Goal: Task Accomplishment & Management: Manage account settings

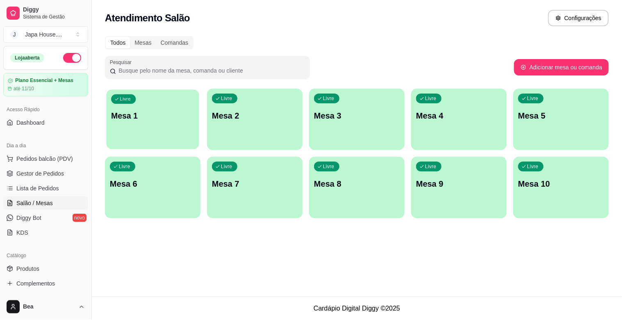
click at [133, 140] on button "Livre Mesa 1" at bounding box center [152, 119] width 93 height 60
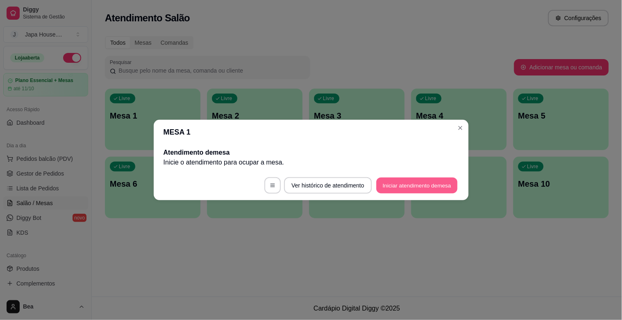
click at [391, 183] on button "Iniciar atendimento de mesa" at bounding box center [417, 186] width 81 height 16
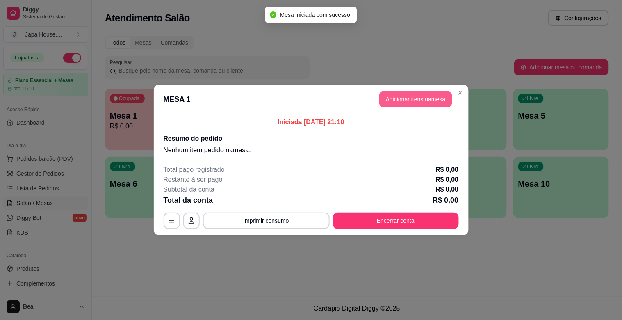
click at [408, 97] on button "Adicionar itens na mesa" at bounding box center [415, 99] width 73 height 16
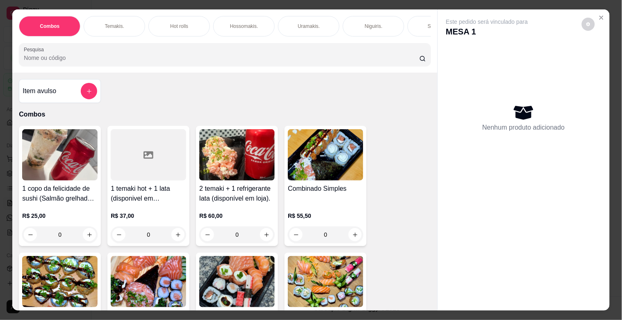
click at [311, 180] on img at bounding box center [325, 154] width 75 height 51
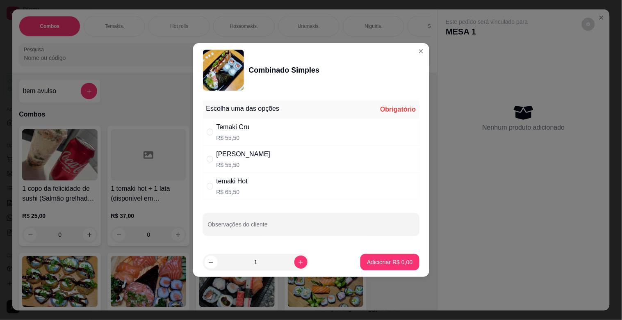
click at [252, 134] on div "Temaki Cru R$ 55,50" at bounding box center [311, 132] width 217 height 27
radio input "true"
click at [298, 262] on icon "increase-product-quantity" at bounding box center [301, 262] width 6 height 6
type input "2"
click at [373, 263] on p "Adicionar R$ 111,00" at bounding box center [387, 262] width 50 height 8
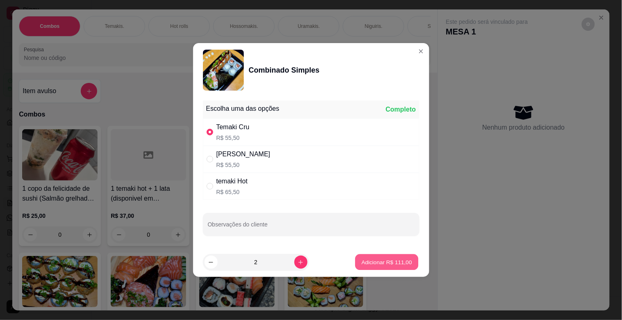
type input "2"
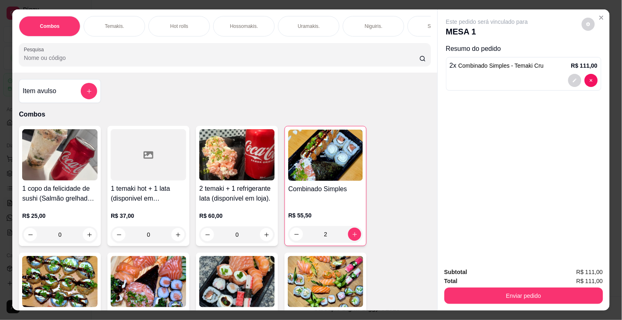
scroll to position [0, 361]
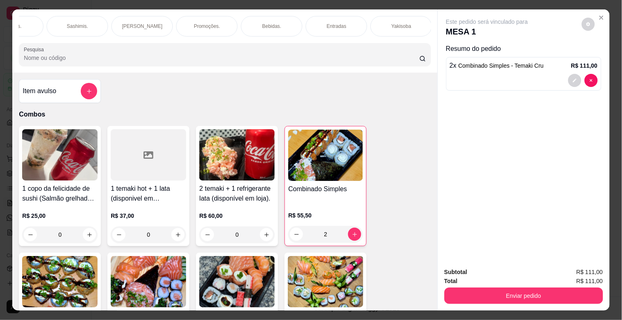
click at [257, 18] on div "Bebidas." at bounding box center [272, 26] width 62 height 21
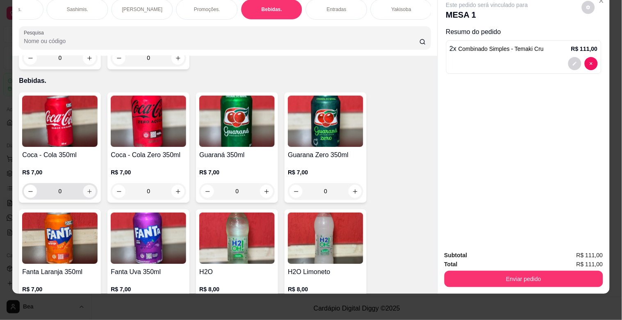
click at [87, 189] on icon "increase-product-quantity" at bounding box center [89, 191] width 4 height 4
type input "1"
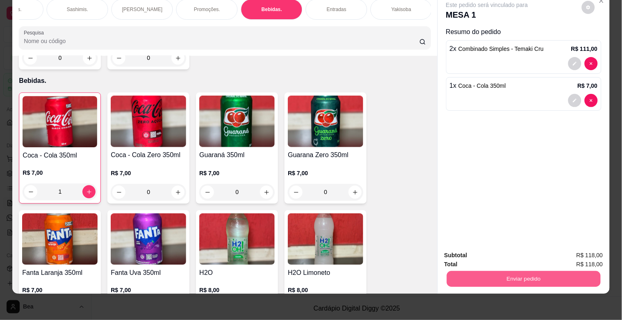
click at [489, 271] on button "Enviar pedido" at bounding box center [524, 279] width 154 height 16
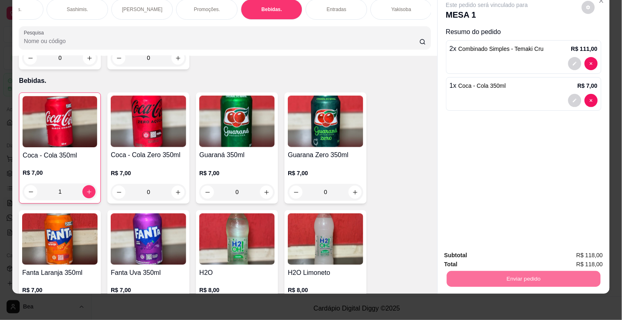
click at [587, 251] on button "Enviar pedido" at bounding box center [581, 251] width 45 height 15
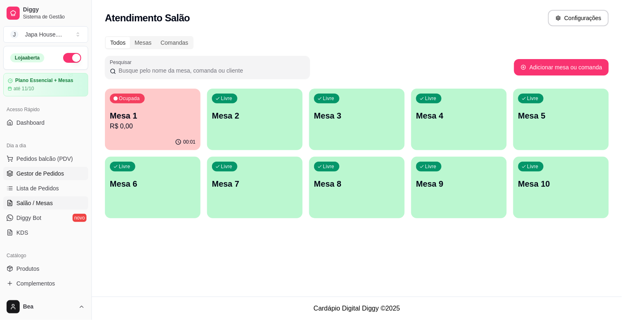
click at [63, 171] on link "Gestor de Pedidos" at bounding box center [45, 173] width 85 height 13
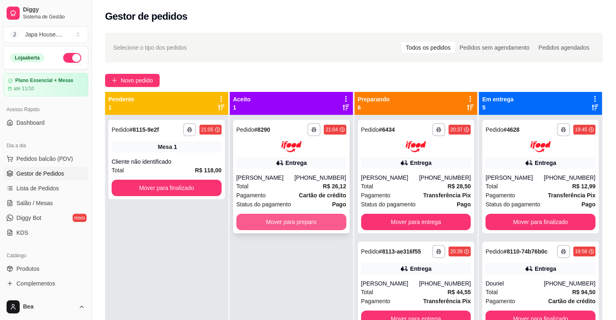
click at [269, 224] on button "Mover para preparo" at bounding box center [291, 222] width 110 height 16
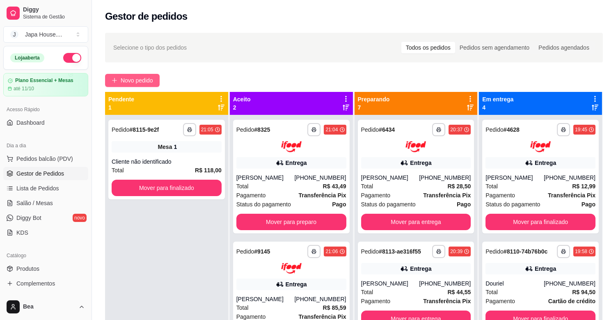
click at [149, 82] on span "Novo pedido" at bounding box center [137, 80] width 32 height 9
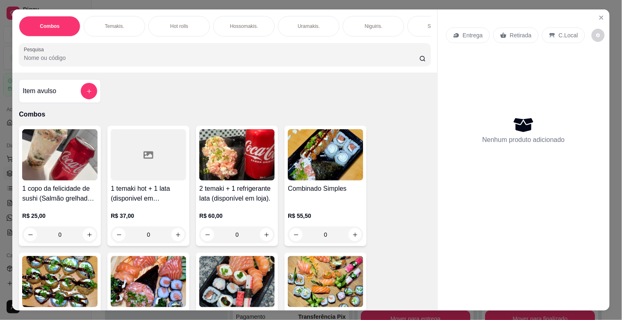
click at [131, 23] on div "Temakis." at bounding box center [115, 26] width 62 height 21
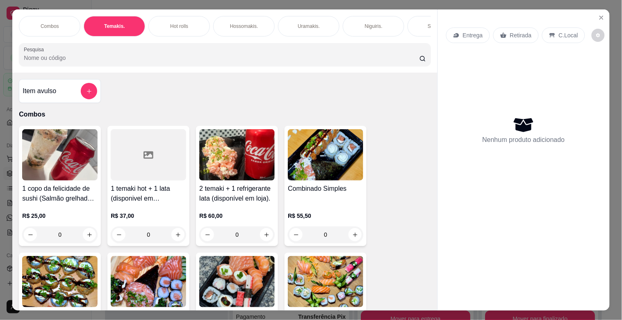
scroll to position [20, 0]
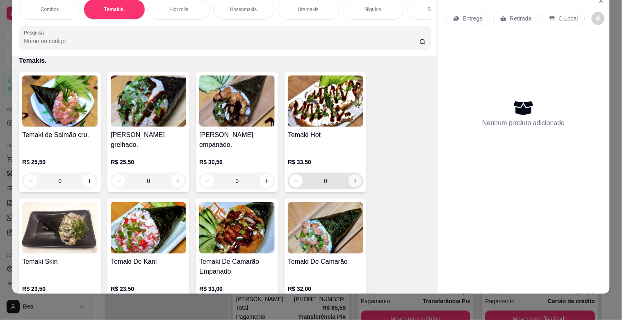
click at [354, 180] on icon "increase-product-quantity" at bounding box center [355, 181] width 6 height 6
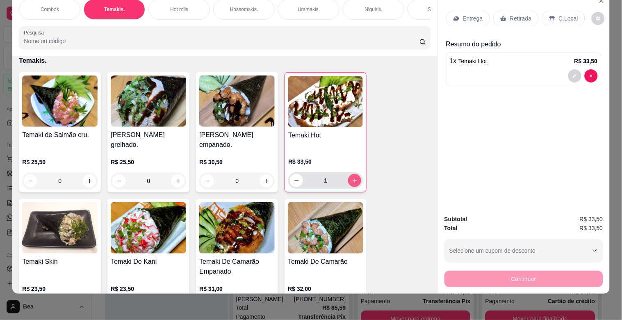
type input "1"
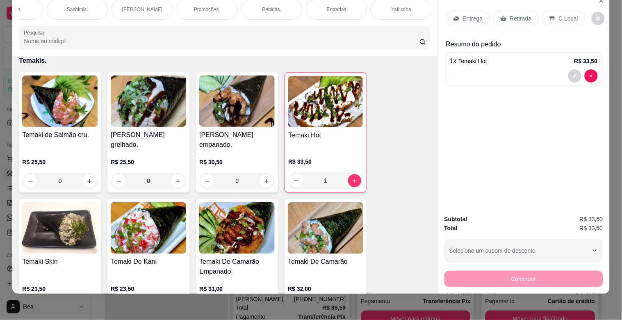
click at [276, 9] on div "Bebidas." at bounding box center [272, 9] width 62 height 21
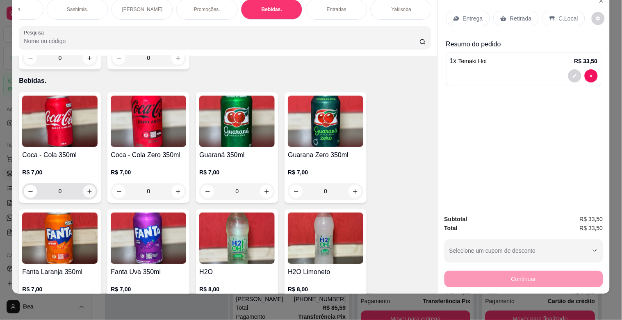
click at [87, 188] on icon "increase-product-quantity" at bounding box center [90, 191] width 6 height 6
type input "1"
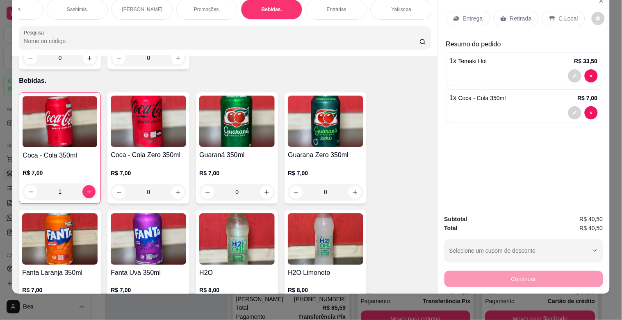
click at [518, 14] on p "Retirada" at bounding box center [521, 18] width 22 height 8
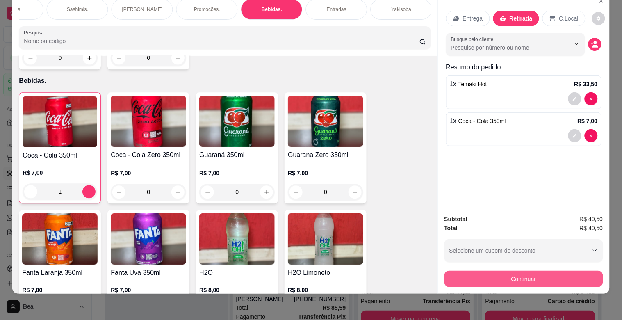
click at [514, 271] on button "Continuar" at bounding box center [524, 279] width 159 height 16
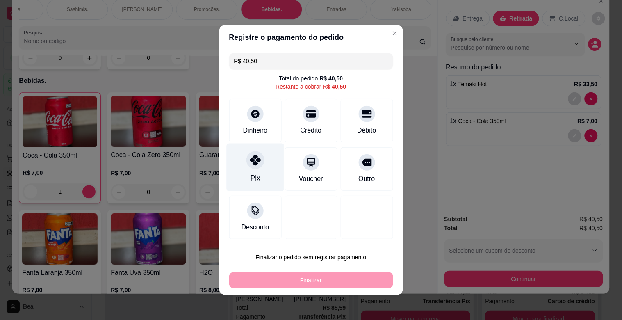
click at [255, 164] on icon at bounding box center [255, 160] width 11 height 11
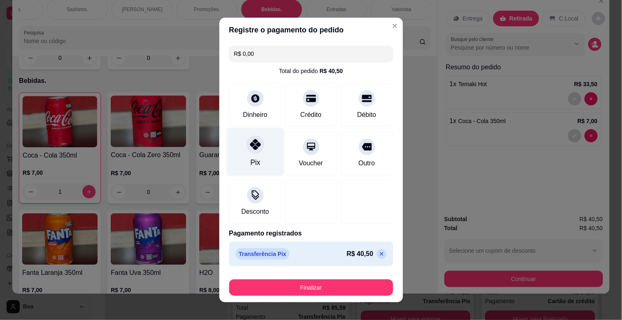
type input "R$ 0,00"
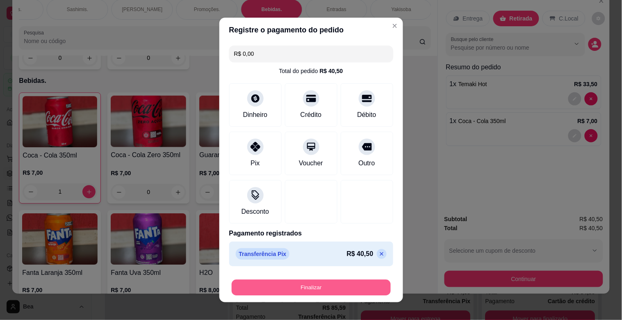
click at [304, 283] on button "Finalizar" at bounding box center [311, 288] width 159 height 16
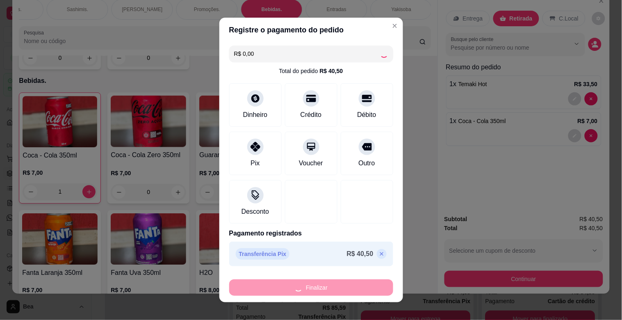
type input "0"
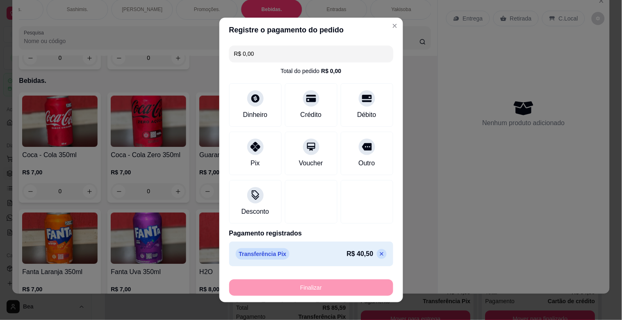
type input "-R$ 40,50"
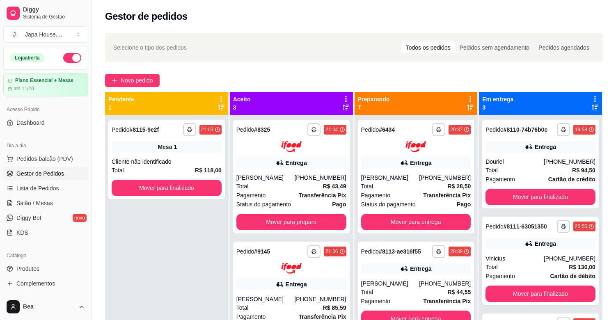
click at [304, 283] on div "Entrega" at bounding box center [291, 284] width 110 height 11
click at [137, 84] on span "Novo pedido" at bounding box center [137, 80] width 32 height 9
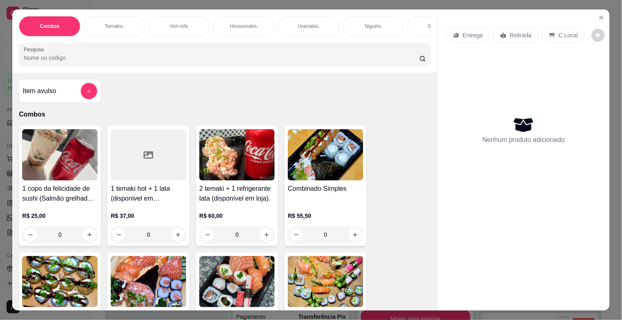
scroll to position [0, 361]
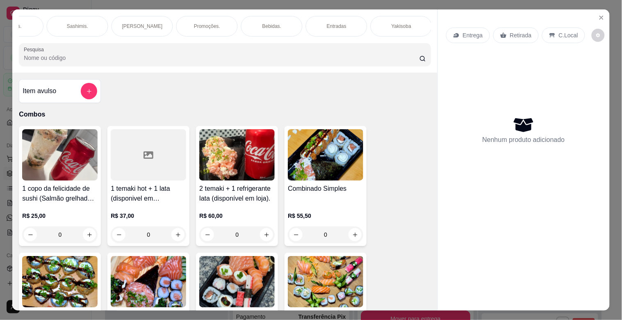
click at [272, 16] on div "Bebidas." at bounding box center [272, 26] width 62 height 21
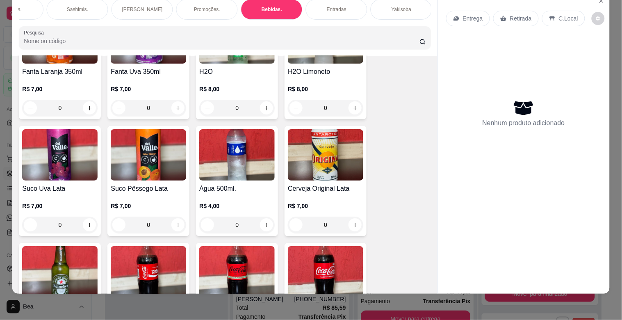
scroll to position [2314, 0]
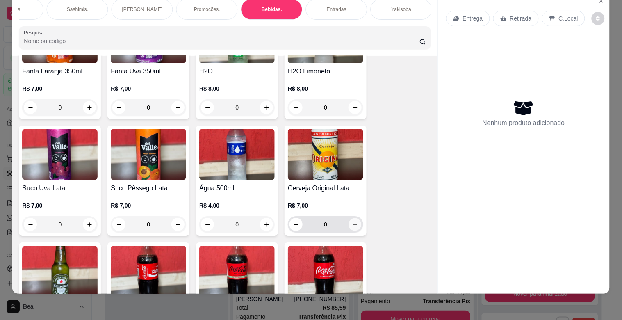
click at [352, 222] on icon "increase-product-quantity" at bounding box center [355, 225] width 6 height 6
type input "1"
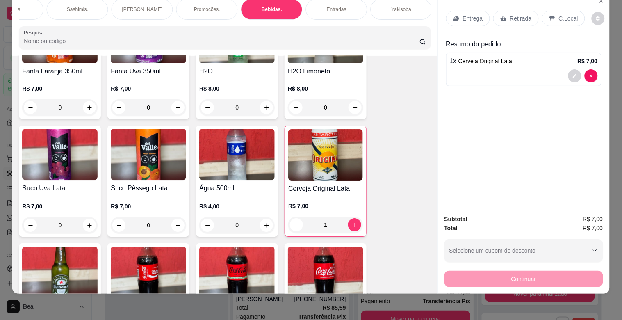
click at [515, 14] on p "Retirada" at bounding box center [521, 18] width 22 height 8
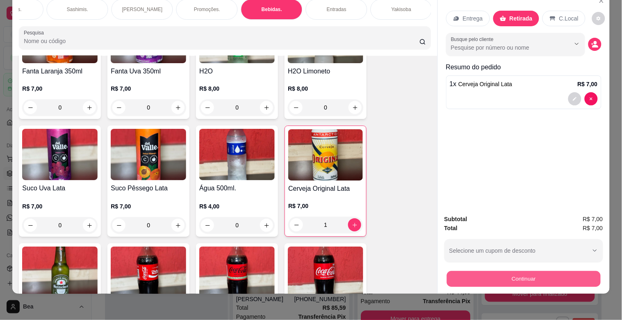
click at [516, 271] on button "Continuar" at bounding box center [524, 279] width 154 height 16
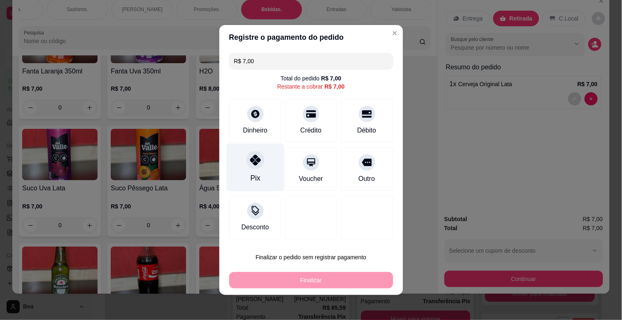
click at [250, 157] on icon at bounding box center [255, 160] width 11 height 11
type input "R$ 0,00"
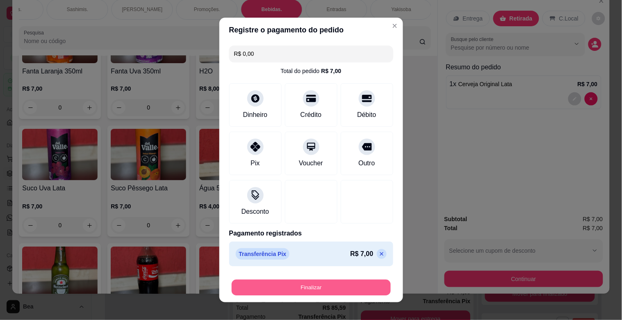
click at [321, 281] on button "Finalizar" at bounding box center [311, 288] width 159 height 16
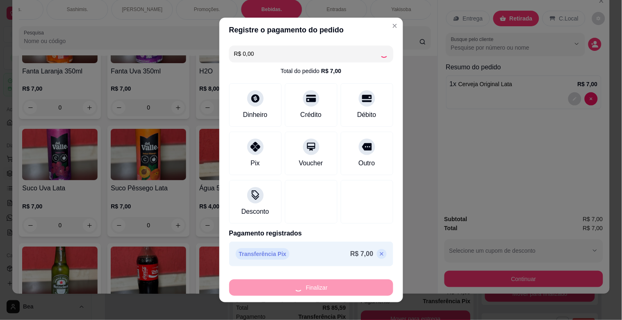
type input "0"
type input "-R$ 7,00"
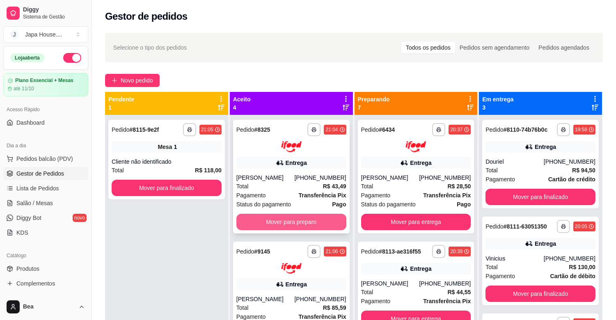
click at [299, 222] on button "Mover para preparo" at bounding box center [291, 222] width 110 height 16
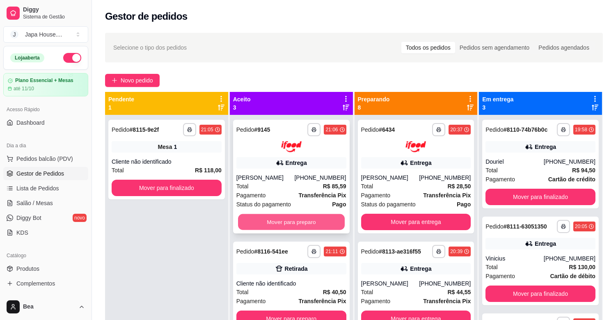
click at [301, 219] on button "Mover para preparo" at bounding box center [291, 222] width 107 height 16
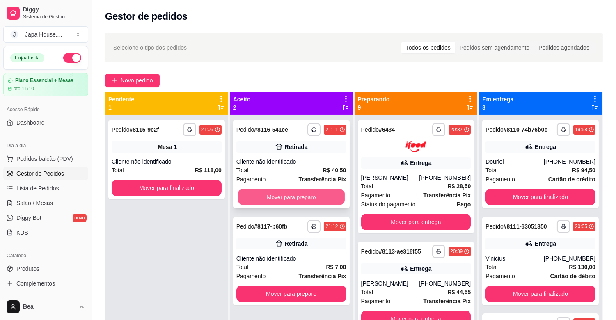
click at [290, 191] on button "Mover para preparo" at bounding box center [291, 197] width 107 height 16
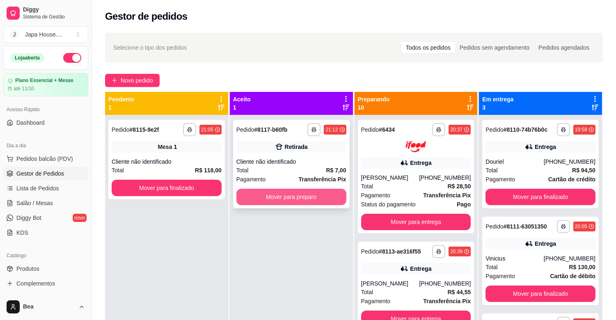
click at [286, 202] on button "Mover para preparo" at bounding box center [291, 197] width 110 height 16
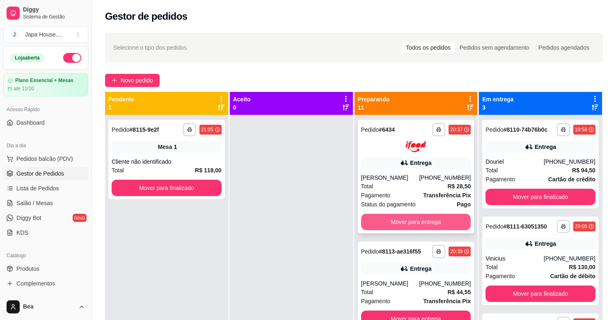
click at [425, 217] on button "Mover para entrega" at bounding box center [416, 222] width 110 height 16
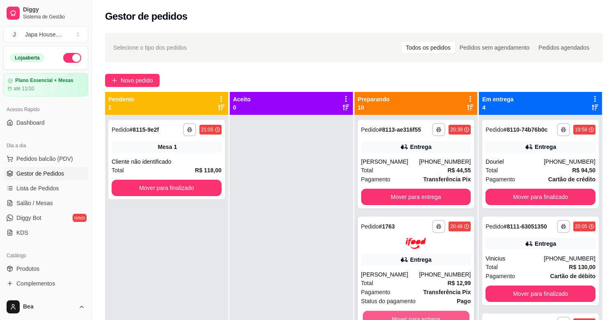
click at [405, 313] on button "Mover para entrega" at bounding box center [416, 319] width 107 height 16
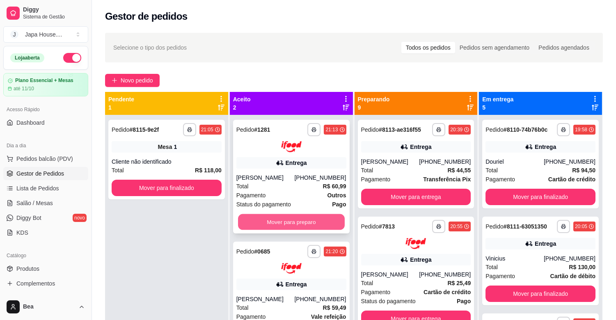
click at [287, 219] on button "Mover para preparo" at bounding box center [291, 222] width 107 height 16
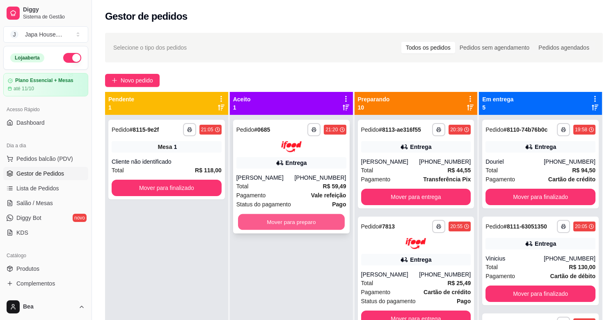
click at [303, 218] on button "Mover para preparo" at bounding box center [291, 222] width 107 height 16
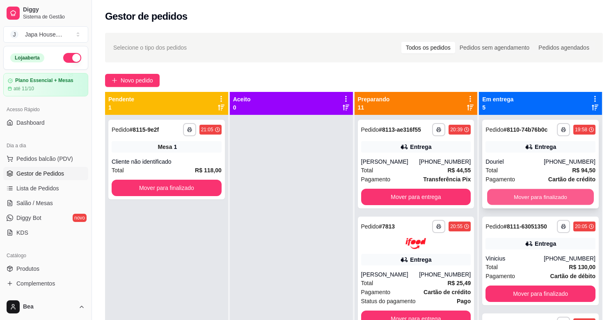
click at [501, 194] on button "Mover para finalizado" at bounding box center [540, 197] width 107 height 16
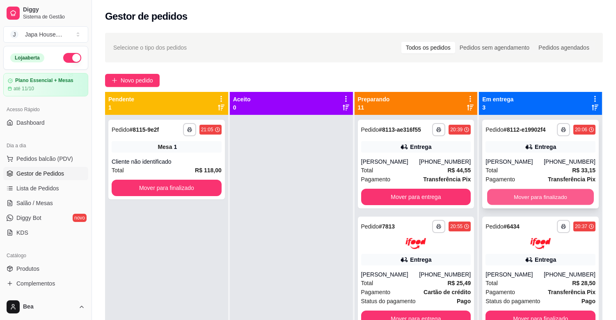
click at [505, 205] on button "Mover para finalizado" at bounding box center [540, 197] width 107 height 16
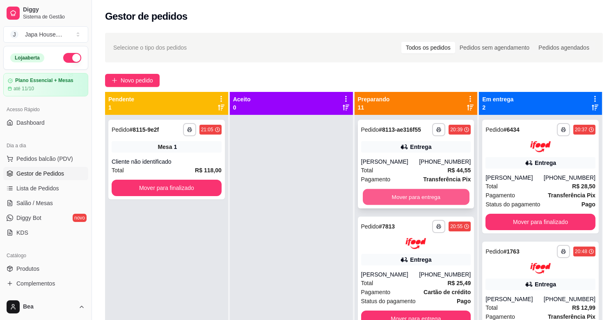
click at [418, 194] on button "Mover para entrega" at bounding box center [416, 197] width 107 height 16
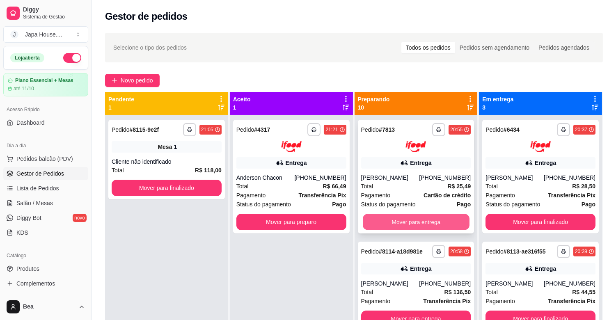
click at [395, 230] on button "Mover para entrega" at bounding box center [416, 222] width 107 height 16
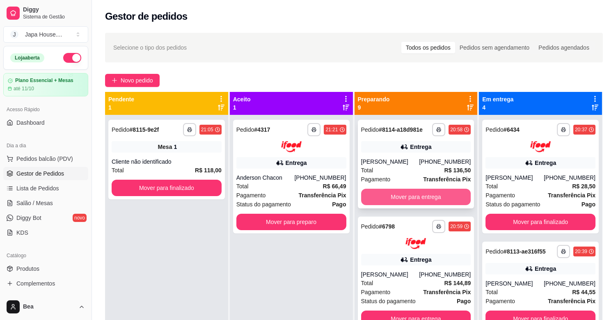
click at [394, 198] on button "Mover para entrega" at bounding box center [416, 197] width 110 height 16
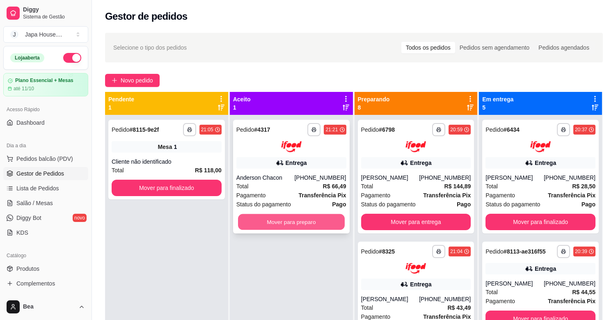
click at [298, 220] on button "Mover para preparo" at bounding box center [291, 222] width 107 height 16
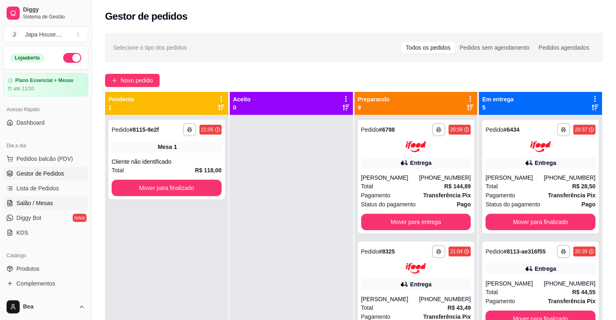
click at [43, 206] on span "Salão / Mesas" at bounding box center [34, 203] width 37 height 8
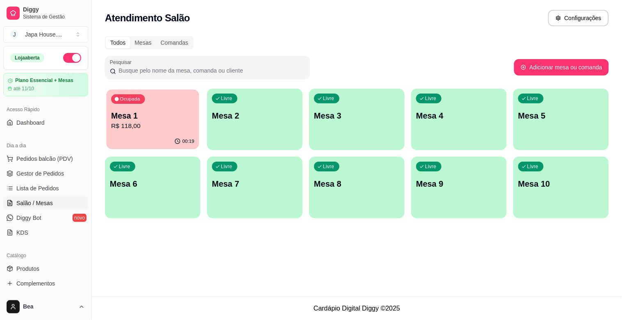
click at [127, 122] on p "R$ 118,00" at bounding box center [152, 125] width 83 height 9
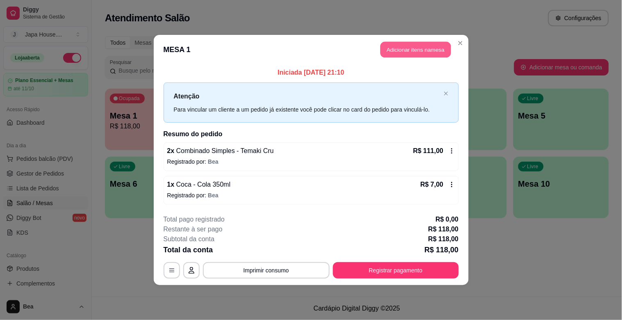
click at [427, 55] on button "Adicionar itens na mesa" at bounding box center [416, 50] width 71 height 16
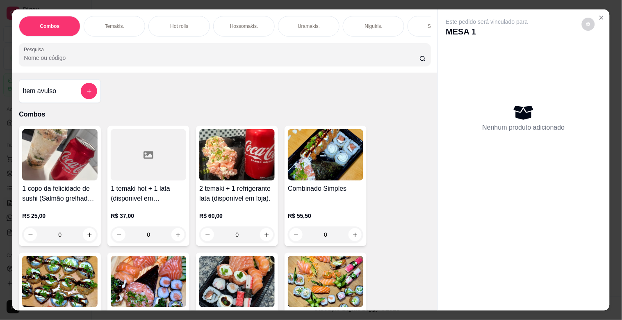
scroll to position [0, 361]
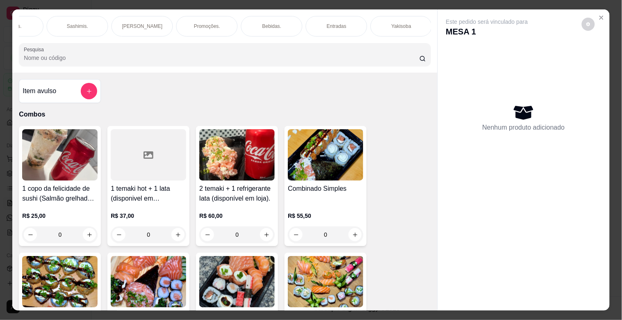
click at [265, 23] on p "Bebidas." at bounding box center [272, 26] width 19 height 7
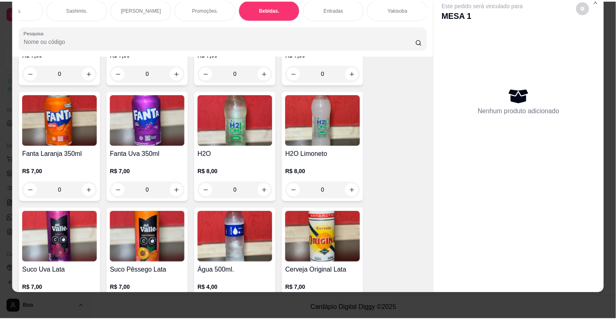
scroll to position [2295, 0]
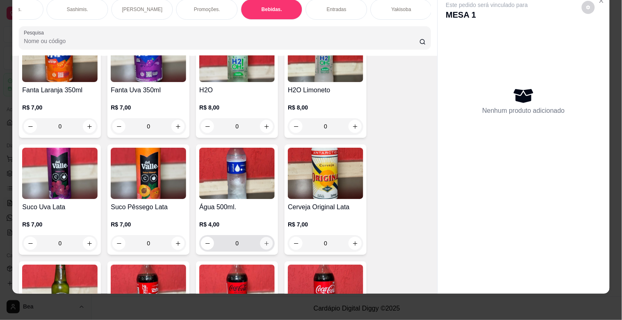
click at [265, 240] on icon "increase-product-quantity" at bounding box center [267, 243] width 6 height 6
type input "1"
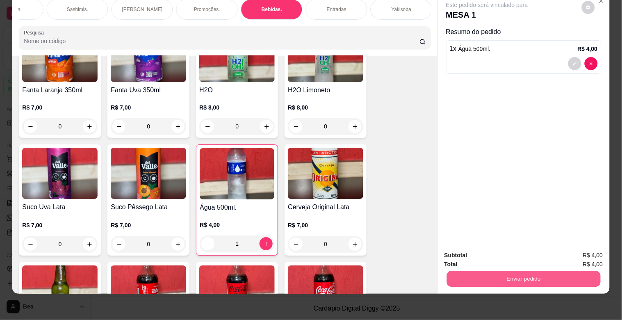
click at [499, 272] on button "Enviar pedido" at bounding box center [524, 279] width 154 height 16
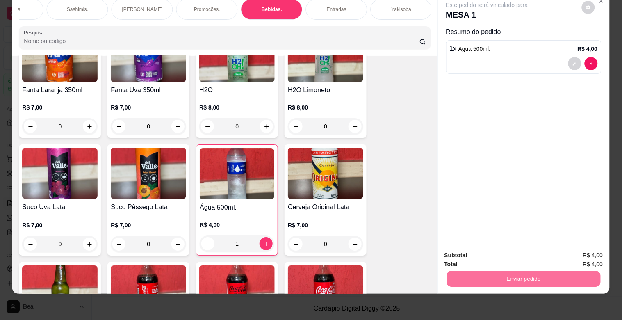
click at [579, 246] on button "Enviar pedido" at bounding box center [582, 252] width 46 height 16
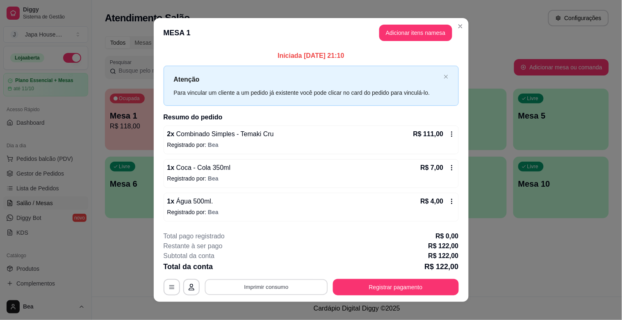
click at [289, 289] on button "Imprimir consumo" at bounding box center [266, 287] width 123 height 16
click at [275, 268] on button "IMPRESSORA" at bounding box center [265, 268] width 57 height 13
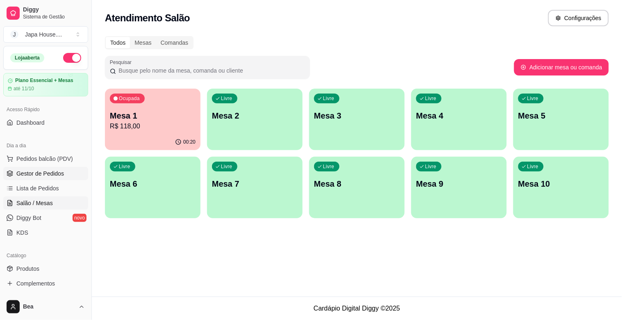
click at [59, 171] on span "Gestor de Pedidos" at bounding box center [40, 173] width 48 height 8
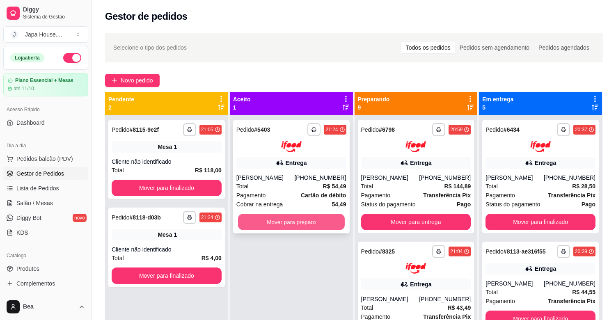
click at [275, 228] on button "Mover para preparo" at bounding box center [291, 222] width 107 height 16
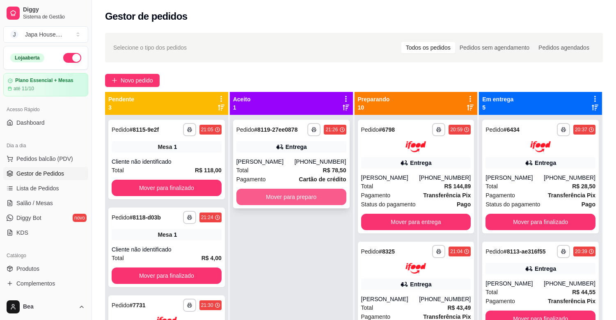
click at [285, 194] on button "Mover para preparo" at bounding box center [291, 197] width 110 height 16
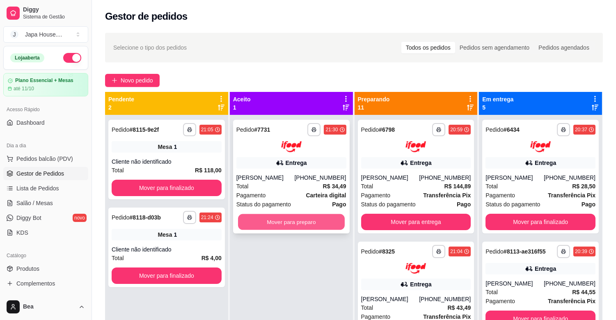
click at [333, 224] on button "Mover para preparo" at bounding box center [291, 222] width 107 height 16
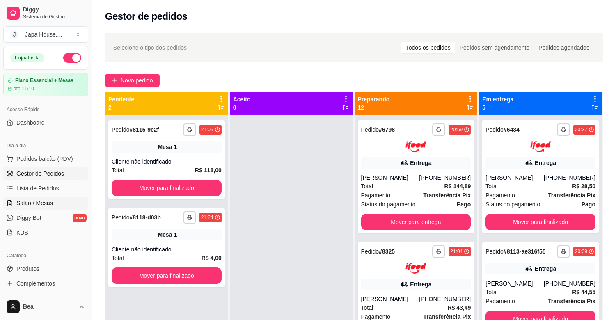
drag, startPoint x: 50, startPoint y: 196, endPoint x: 48, endPoint y: 200, distance: 4.8
click at [48, 200] on ul "Pedidos balcão (PDV) Gestor de Pedidos Lista de Pedidos Salão / Mesas Diggy Bot…" at bounding box center [45, 195] width 85 height 87
click at [48, 205] on span "Salão / Mesas" at bounding box center [34, 203] width 37 height 8
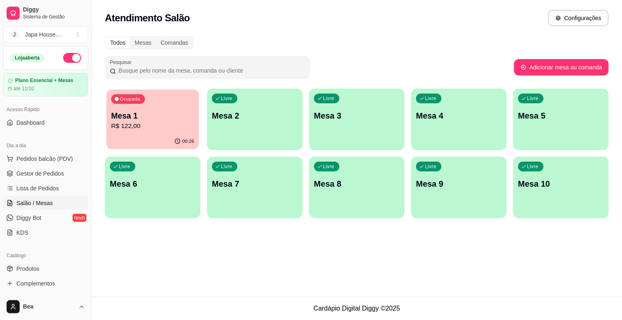
click at [158, 121] on p "R$ 122,00" at bounding box center [152, 125] width 83 height 9
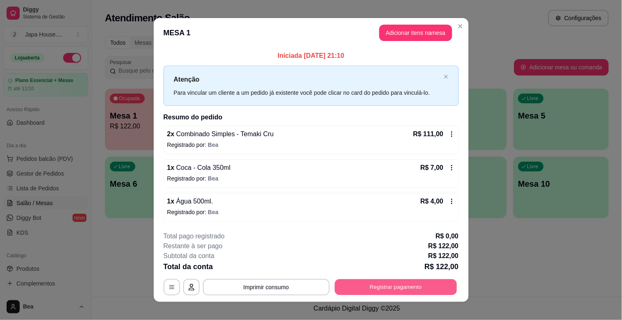
click at [364, 284] on button "Registrar pagamento" at bounding box center [396, 287] width 122 height 16
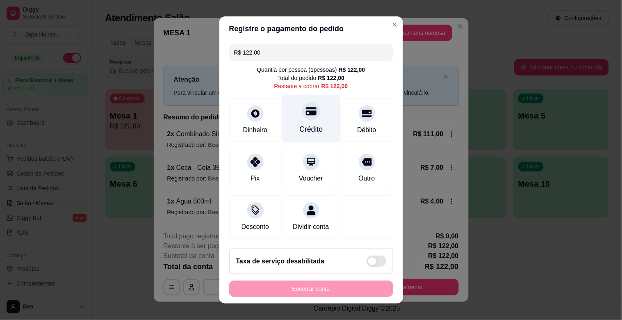
click at [320, 124] on div "Crédito" at bounding box center [311, 119] width 58 height 48
type input "R$ 0,00"
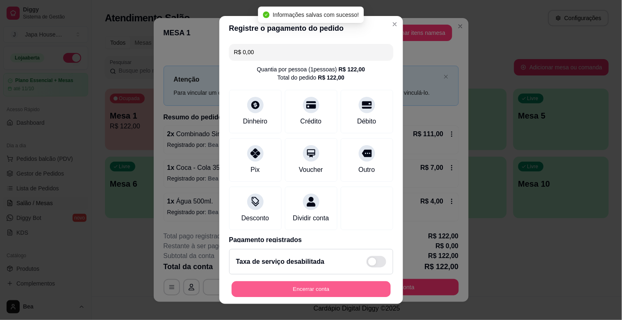
click at [288, 291] on button "Encerrar conta" at bounding box center [311, 289] width 159 height 16
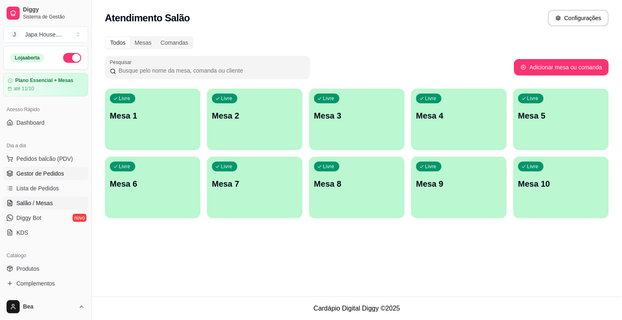
click at [60, 171] on span "Gestor de Pedidos" at bounding box center [40, 173] width 48 height 8
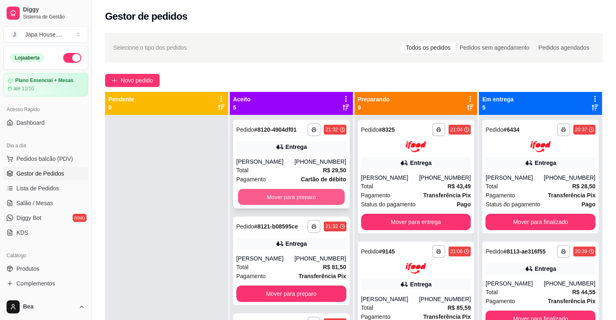
click at [310, 190] on button "Mover para preparo" at bounding box center [291, 197] width 107 height 16
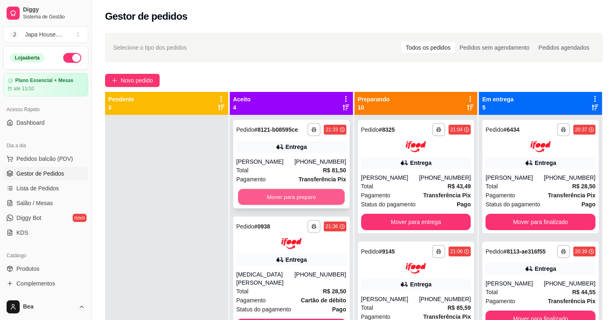
click at [298, 194] on button "Mover para preparo" at bounding box center [291, 197] width 107 height 16
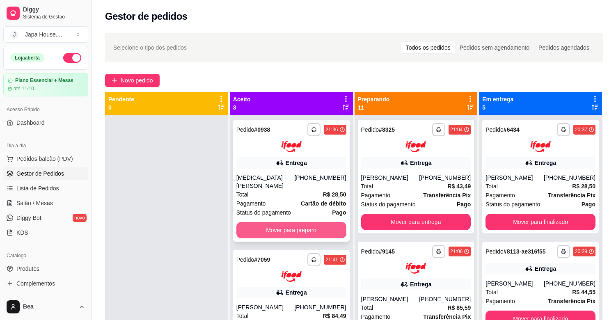
click at [294, 222] on button "Mover para preparo" at bounding box center [291, 230] width 110 height 16
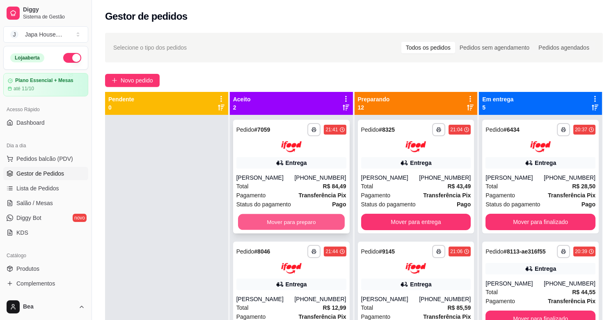
click at [281, 217] on button "Mover para preparo" at bounding box center [291, 222] width 107 height 16
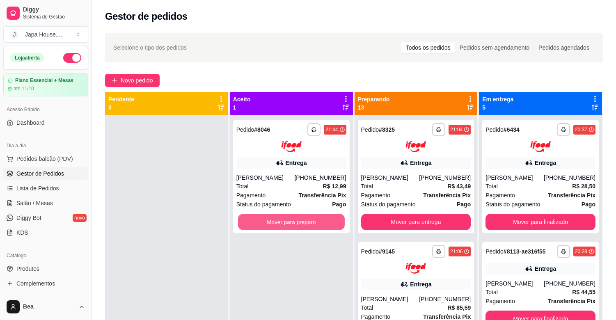
click at [281, 217] on button "Mover para preparo" at bounding box center [291, 222] width 107 height 16
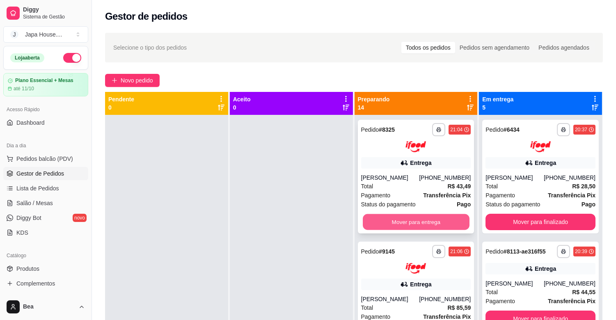
click at [386, 220] on button "Mover para entrega" at bounding box center [416, 222] width 107 height 16
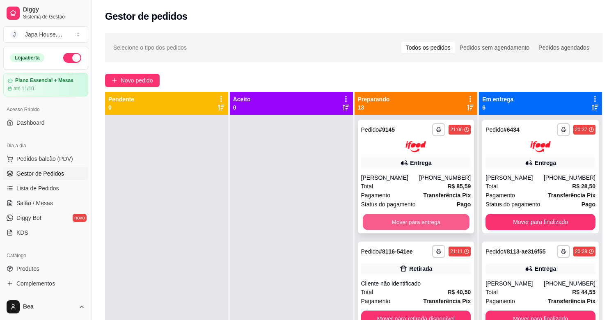
click at [387, 222] on button "Mover para entrega" at bounding box center [416, 222] width 107 height 16
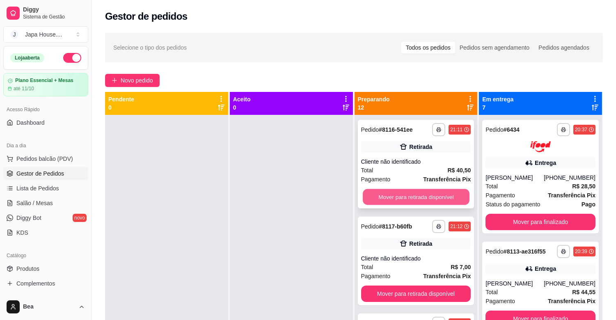
click at [416, 194] on button "Mover para retirada disponível" at bounding box center [416, 197] width 107 height 16
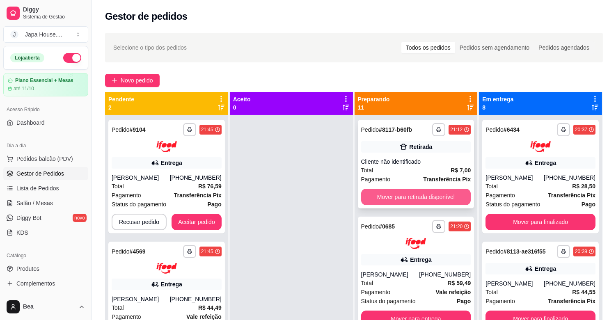
click at [395, 194] on button "Mover para retirada disponível" at bounding box center [416, 197] width 110 height 16
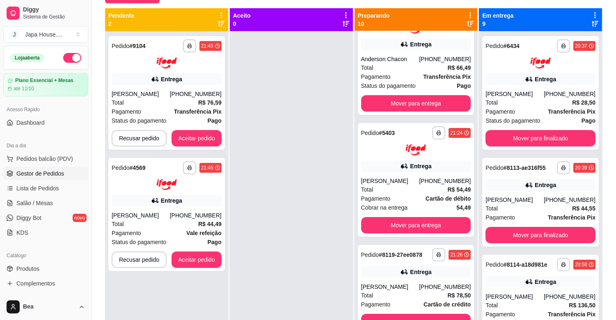
scroll to position [170, 0]
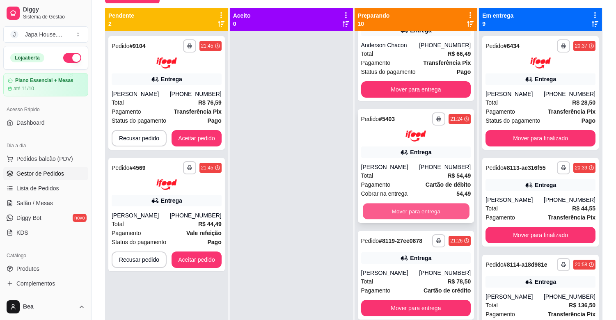
click at [437, 215] on button "Mover para entrega" at bounding box center [416, 211] width 107 height 16
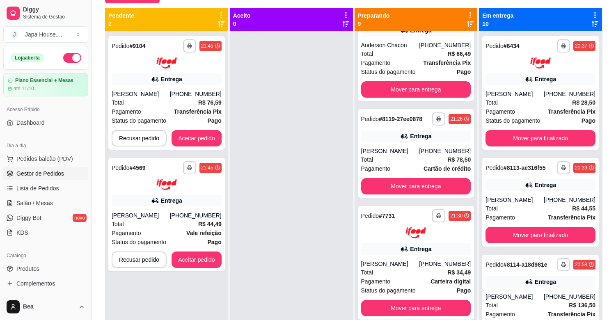
scroll to position [0, 0]
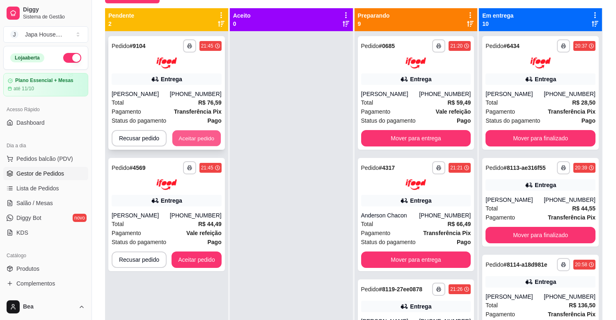
click at [203, 140] on button "Aceitar pedido" at bounding box center [196, 138] width 48 height 16
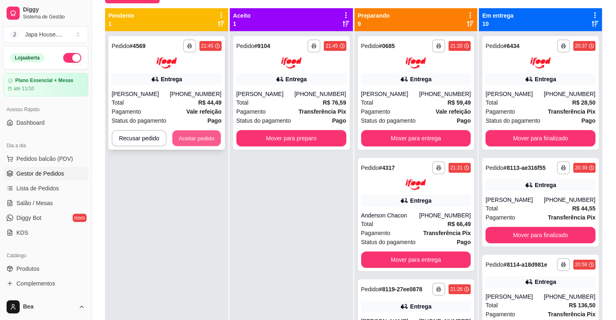
click at [212, 140] on button "Aceitar pedido" at bounding box center [196, 138] width 48 height 16
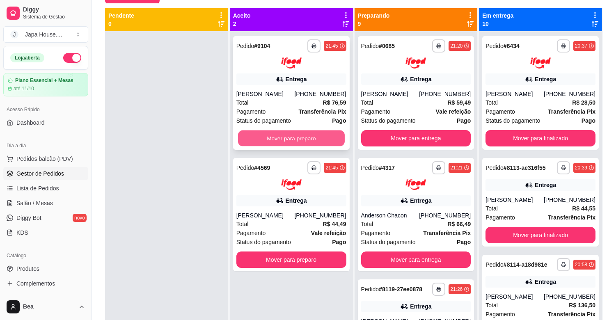
click at [269, 141] on button "Mover para preparo" at bounding box center [291, 138] width 107 height 16
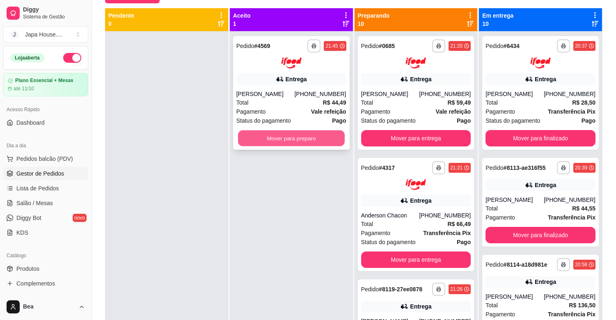
click at [271, 141] on button "Mover para preparo" at bounding box center [291, 138] width 107 height 16
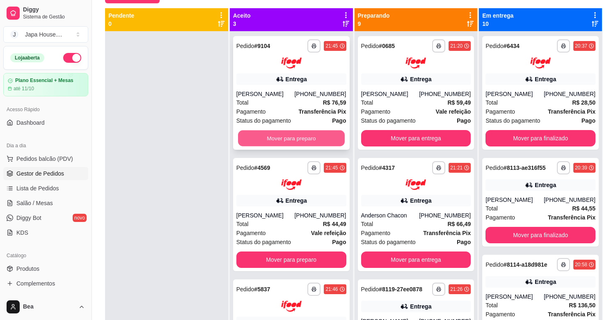
click at [291, 139] on button "Mover para preparo" at bounding box center [291, 138] width 107 height 16
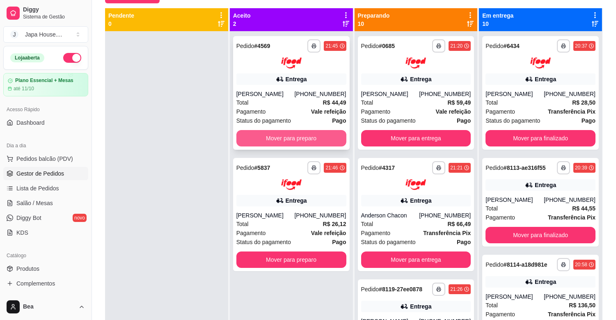
click at [281, 134] on button "Mover para preparo" at bounding box center [291, 138] width 110 height 16
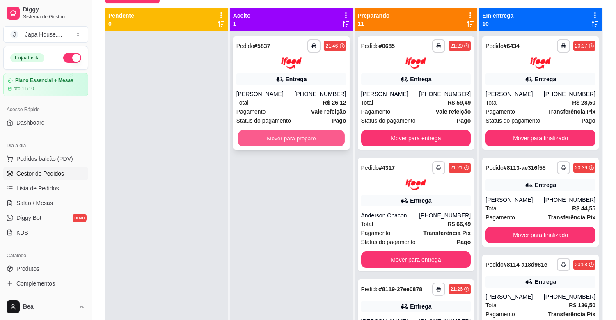
click at [285, 142] on button "Mover para preparo" at bounding box center [291, 138] width 107 height 16
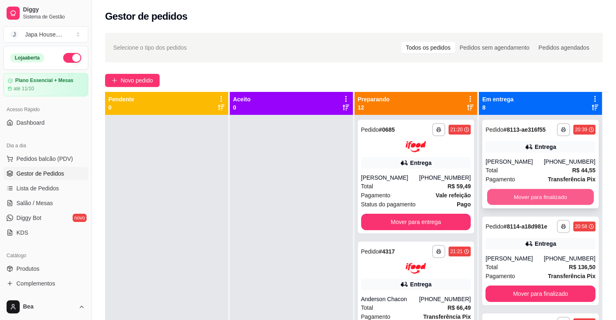
click at [520, 193] on button "Mover para finalizado" at bounding box center [540, 197] width 107 height 16
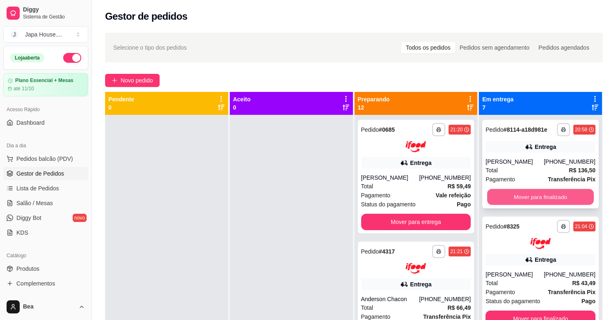
click at [510, 195] on button "Mover para finalizado" at bounding box center [540, 197] width 107 height 16
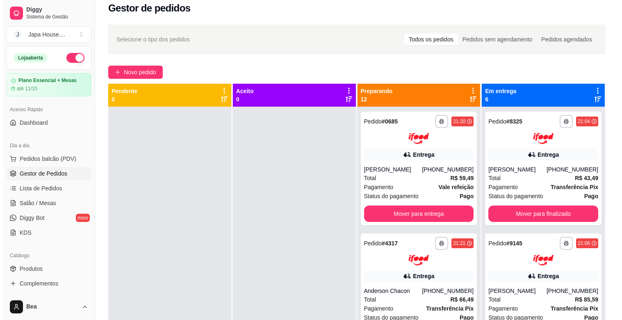
scroll to position [4, 0]
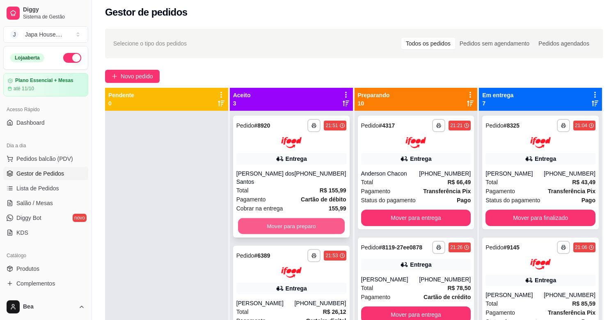
click at [298, 226] on button "Mover para preparo" at bounding box center [291, 226] width 107 height 16
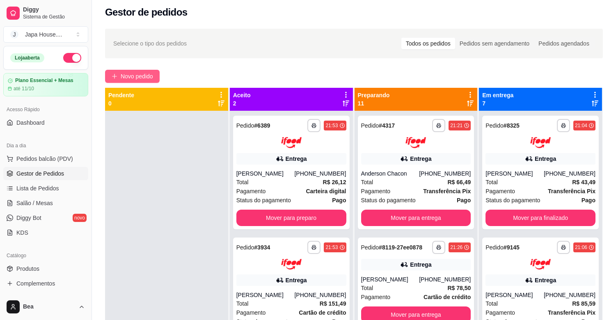
click at [139, 75] on span "Novo pedido" at bounding box center [137, 76] width 32 height 9
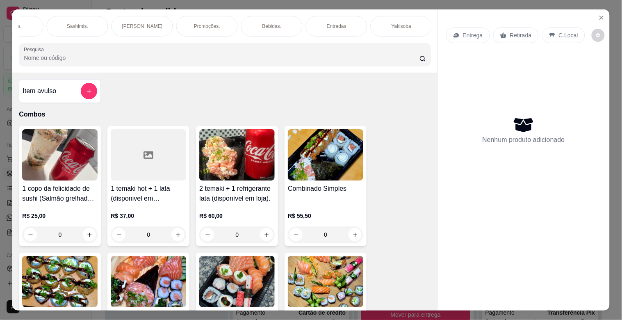
scroll to position [0, 686]
click at [96, 23] on div "Yakisoba" at bounding box center [77, 26] width 62 height 21
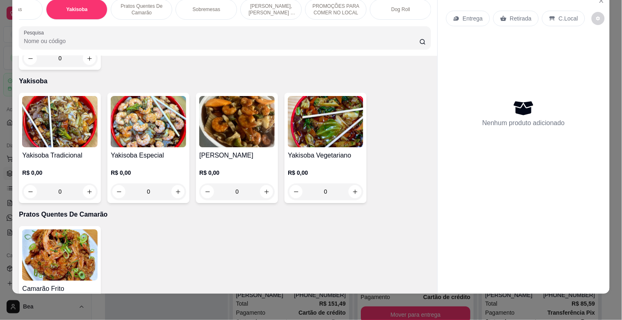
click at [139, 108] on img at bounding box center [148, 121] width 75 height 51
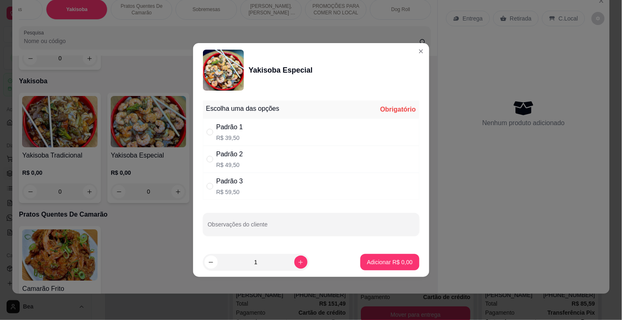
click at [236, 180] on div "Padrão 3" at bounding box center [230, 181] width 27 height 10
radio input "true"
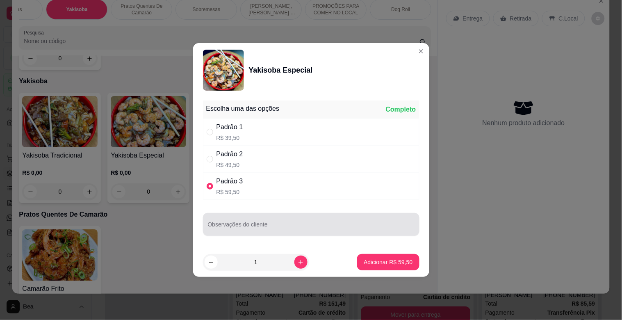
click at [273, 222] on div at bounding box center [311, 224] width 207 height 16
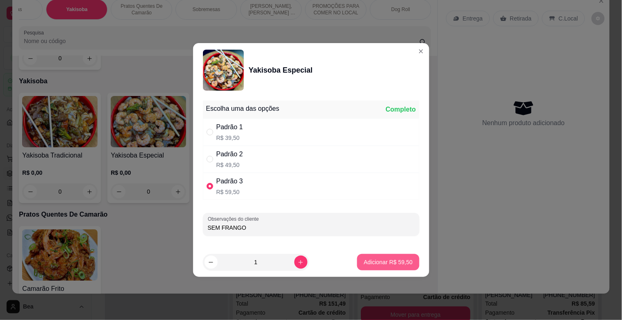
type input "SEM FRANGO"
click at [379, 262] on p "Adicionar R$ 59,50" at bounding box center [389, 262] width 48 height 8
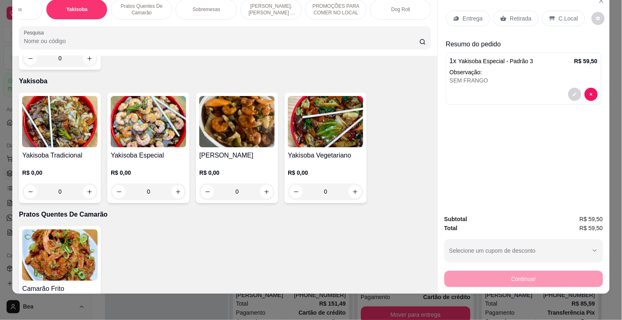
click at [518, 14] on p "Retirada" at bounding box center [521, 18] width 22 height 8
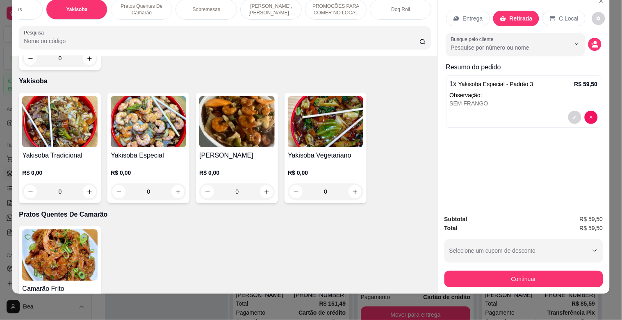
scroll to position [0, 325]
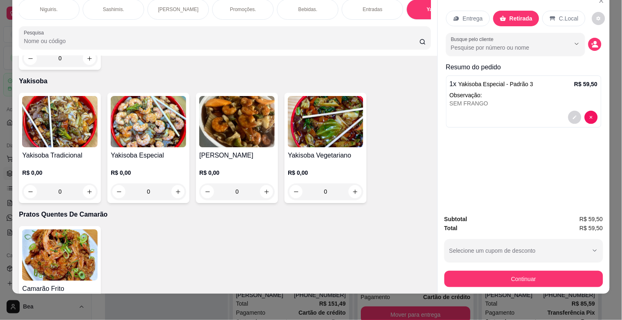
click at [111, 6] on p "Sashimis." at bounding box center [113, 9] width 21 height 7
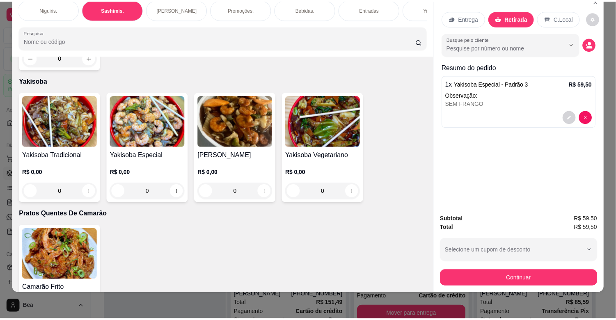
scroll to position [1694, 0]
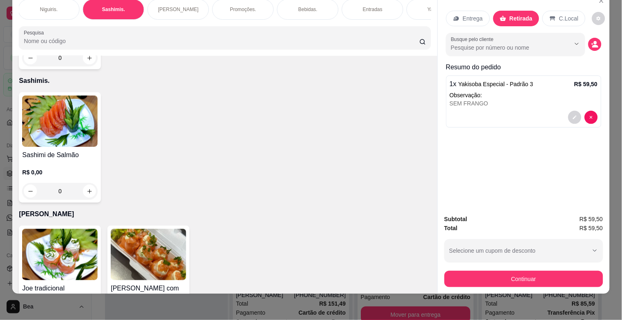
click at [55, 107] on img at bounding box center [59, 121] width 75 height 51
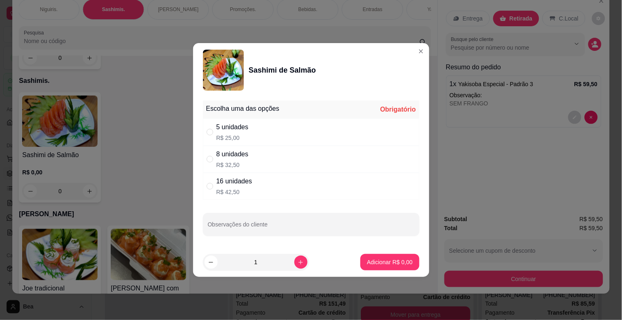
click at [253, 186] on div "16 unidades R$ 42,50" at bounding box center [311, 186] width 217 height 27
radio input "true"
click at [389, 257] on button "Adicionar R$ 42,50" at bounding box center [389, 262] width 60 height 16
type input "1"
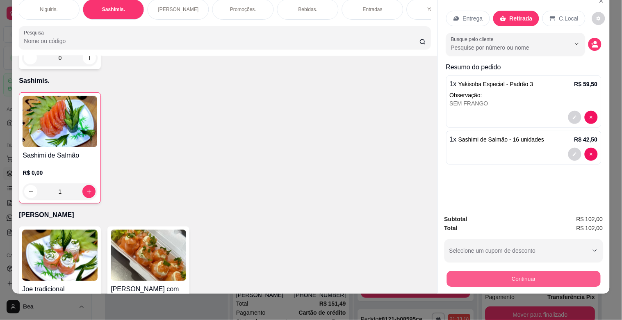
click at [513, 271] on button "Continuar" at bounding box center [524, 279] width 154 height 16
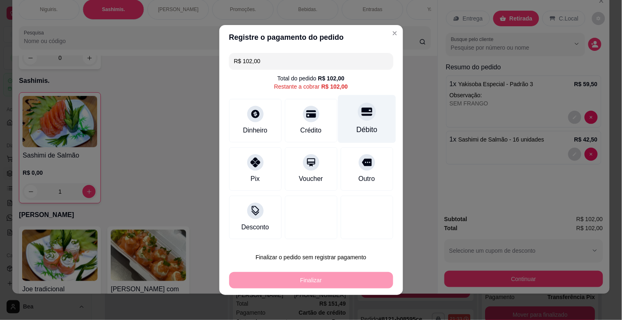
click at [361, 110] on icon at bounding box center [366, 111] width 11 height 11
type input "R$ 0,00"
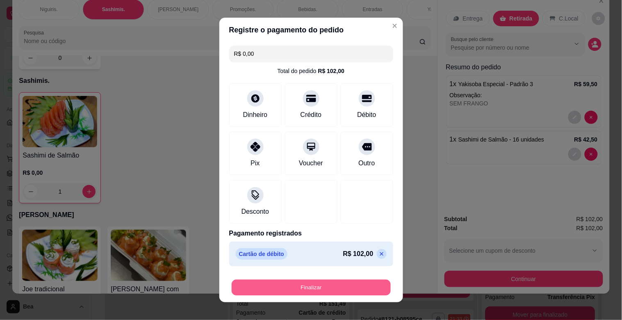
click at [302, 288] on button "Finalizar" at bounding box center [311, 288] width 159 height 16
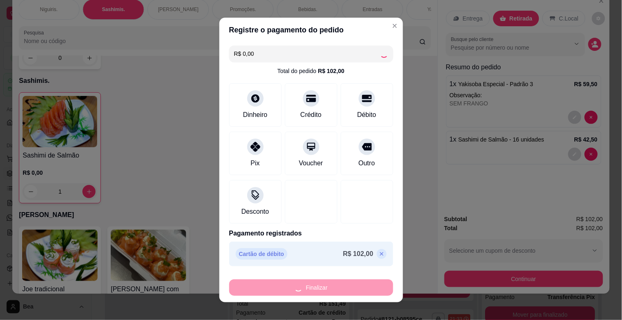
type input "0"
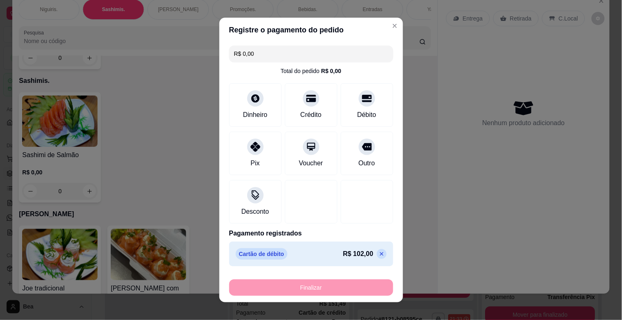
type input "-R$ 102,00"
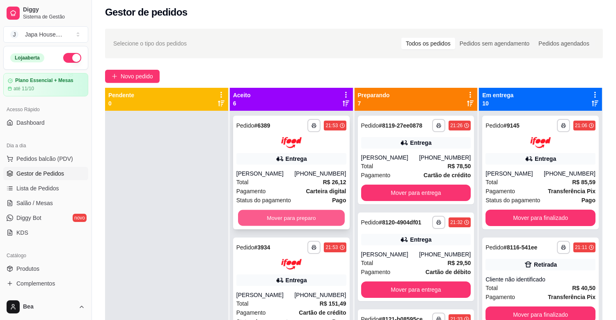
click at [304, 212] on button "Mover para preparo" at bounding box center [291, 218] width 107 height 16
click at [304, 216] on button "Mover para preparo" at bounding box center [291, 218] width 107 height 16
click at [298, 215] on button "Mover para preparo" at bounding box center [291, 218] width 107 height 16
click at [285, 216] on button "Mover para preparo" at bounding box center [291, 218] width 107 height 16
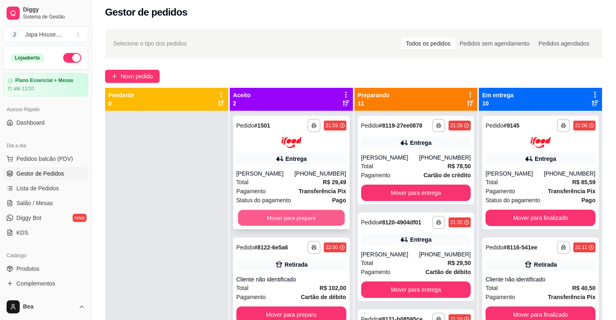
click at [298, 216] on button "Mover para preparo" at bounding box center [291, 218] width 107 height 16
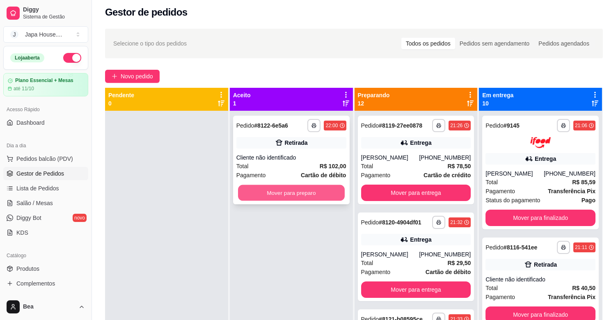
click at [295, 196] on button "Mover para preparo" at bounding box center [291, 193] width 107 height 16
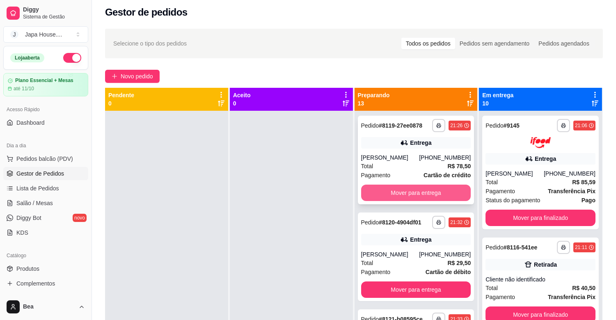
click at [418, 193] on button "Mover para entrega" at bounding box center [416, 193] width 110 height 16
click at [421, 191] on button "Mover para entrega" at bounding box center [416, 193] width 107 height 16
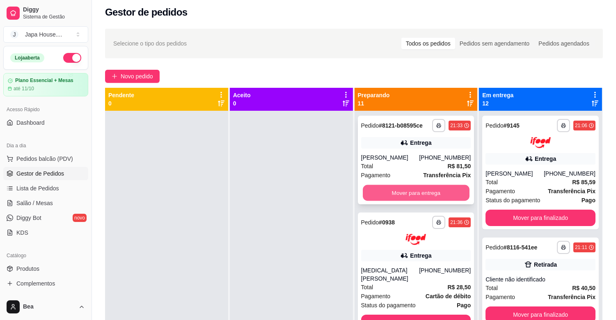
click at [408, 191] on button "Mover para entrega" at bounding box center [416, 193] width 107 height 16
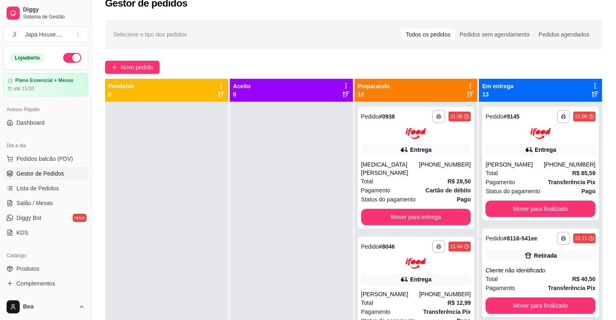
scroll to position [125, 0]
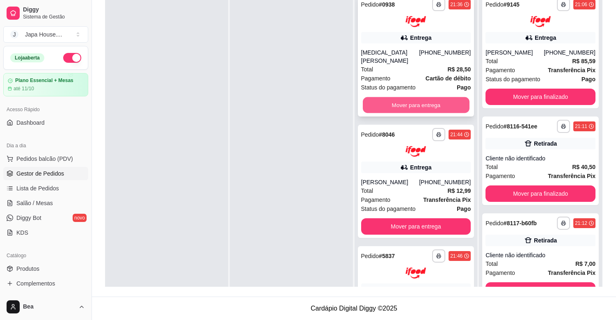
click at [441, 97] on button "Mover para entrega" at bounding box center [416, 105] width 107 height 16
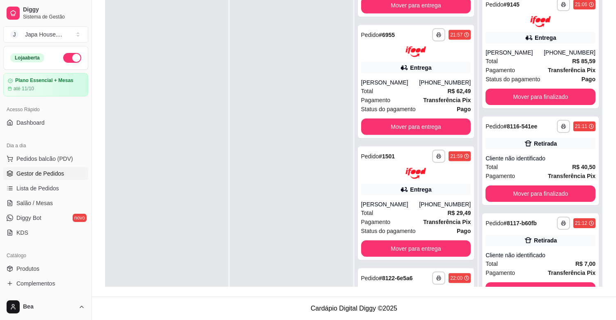
scroll to position [774, 0]
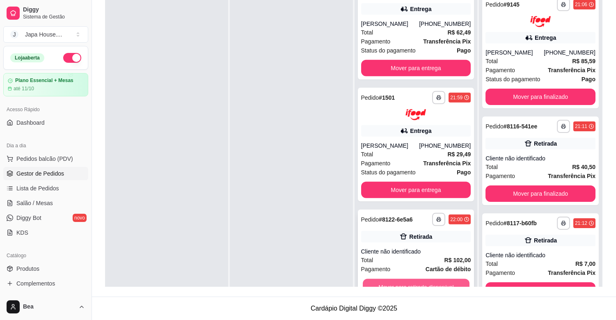
click at [445, 282] on button "Mover para retirada disponível" at bounding box center [416, 287] width 107 height 16
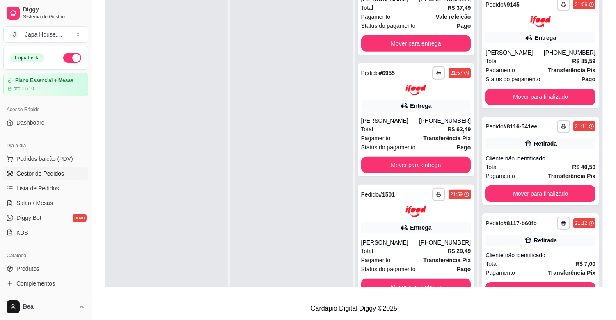
scroll to position [678, 0]
click at [502, 282] on button "Mover para finalizado" at bounding box center [540, 290] width 107 height 16
click at [528, 186] on button "Mover para finalizado" at bounding box center [540, 193] width 107 height 16
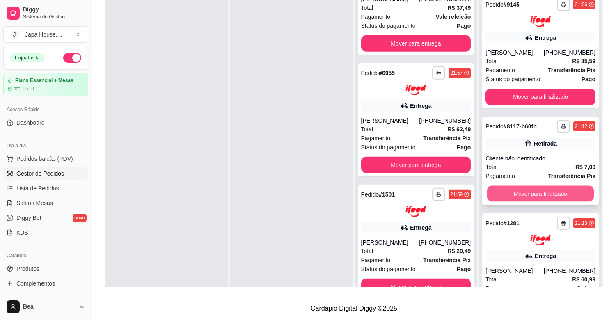
click at [527, 195] on button "Mover para finalizado" at bounding box center [540, 193] width 107 height 16
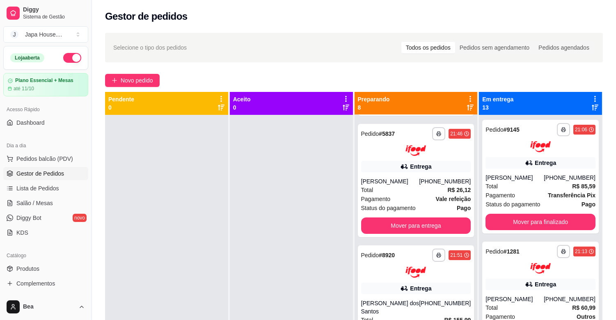
scroll to position [0, 0]
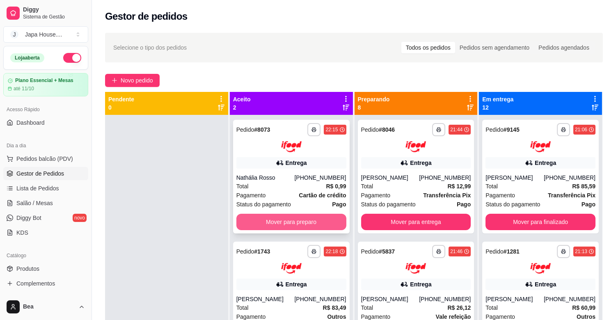
click at [296, 219] on button "Mover para preparo" at bounding box center [291, 222] width 110 height 16
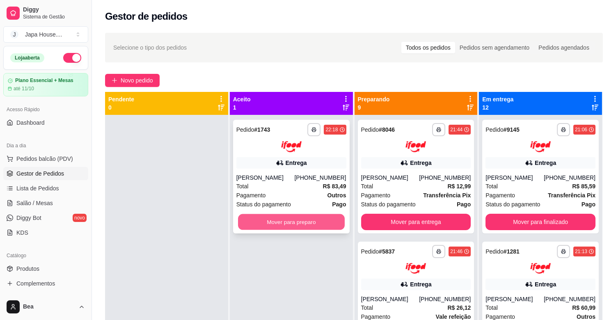
click at [303, 226] on button "Mover para preparo" at bounding box center [291, 222] width 107 height 16
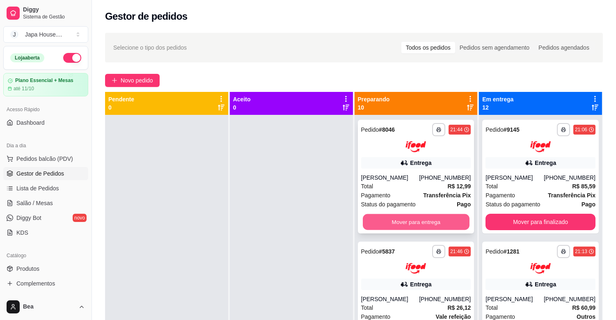
click at [397, 219] on button "Mover para entrega" at bounding box center [416, 222] width 107 height 16
click at [398, 225] on button "Mover para entrega" at bounding box center [416, 222] width 110 height 16
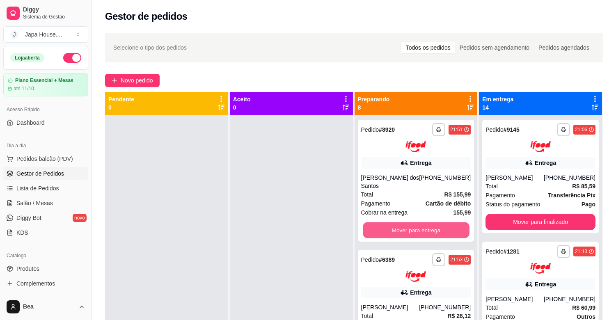
click at [398, 225] on button "Mover para entrega" at bounding box center [416, 230] width 107 height 16
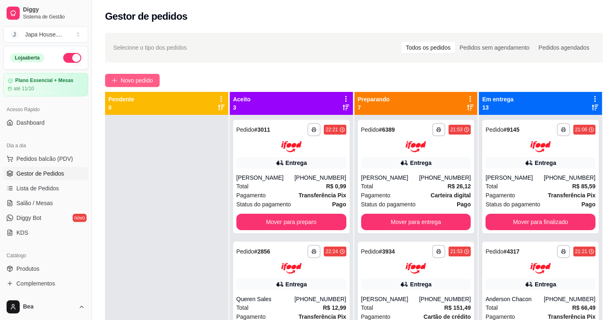
click at [142, 78] on span "Novo pedido" at bounding box center [137, 80] width 32 height 9
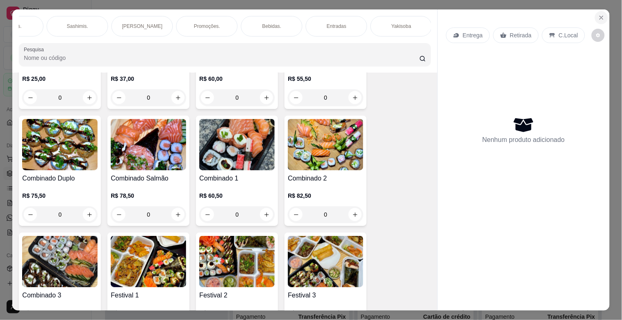
click at [600, 16] on icon "Close" at bounding box center [601, 17] width 3 height 3
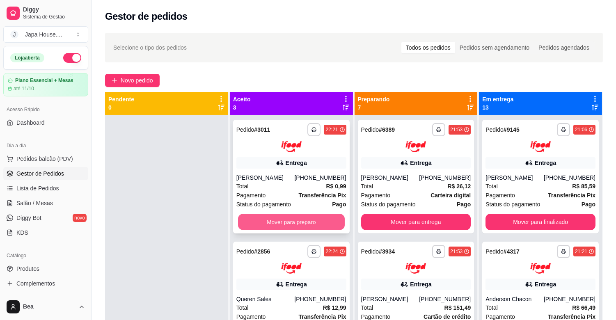
click at [287, 217] on button "Mover para preparo" at bounding box center [291, 222] width 107 height 16
click at [296, 220] on button "Mover para preparo" at bounding box center [291, 222] width 107 height 16
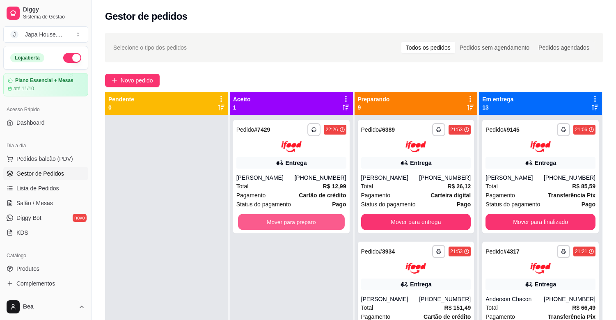
click at [296, 220] on button "Mover para preparo" at bounding box center [291, 222] width 107 height 16
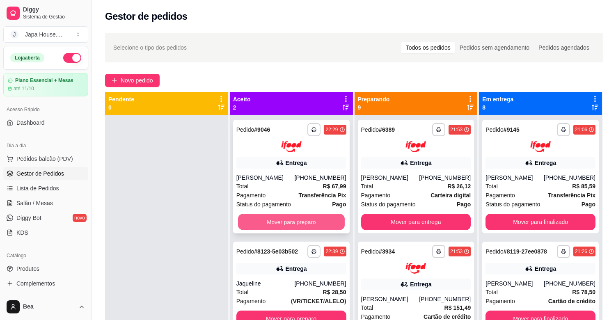
click at [302, 219] on button "Mover para preparo" at bounding box center [291, 222] width 107 height 16
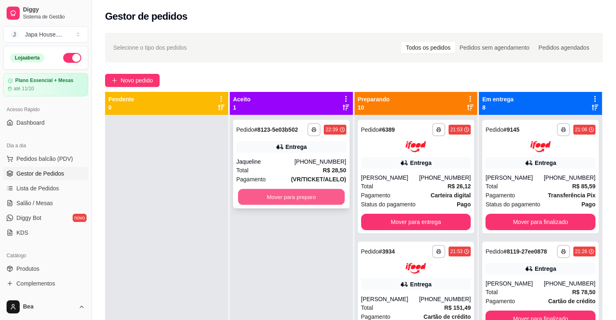
click at [308, 195] on button "Mover para preparo" at bounding box center [291, 197] width 107 height 16
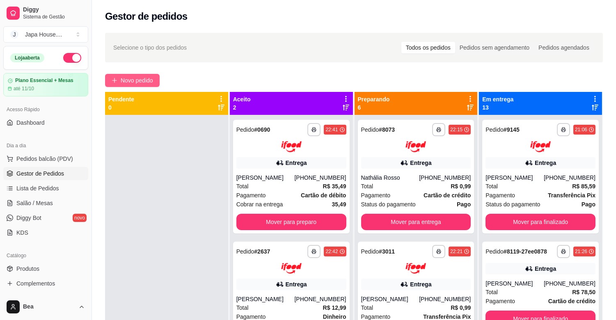
click at [136, 81] on span "Novo pedido" at bounding box center [137, 80] width 32 height 9
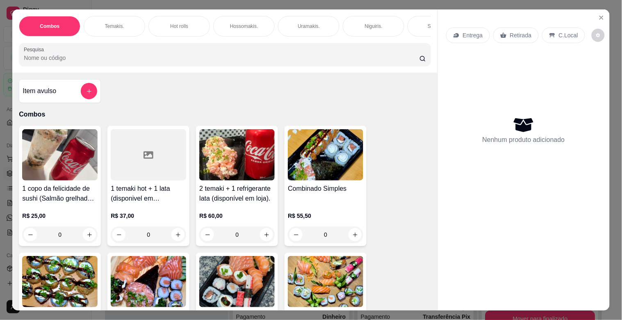
click at [174, 25] on p "Hot rolls" at bounding box center [179, 26] width 18 height 7
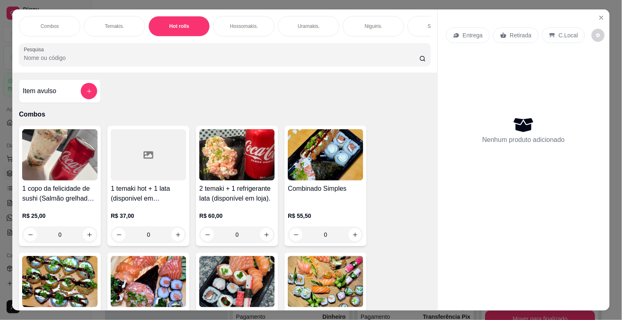
scroll to position [20, 0]
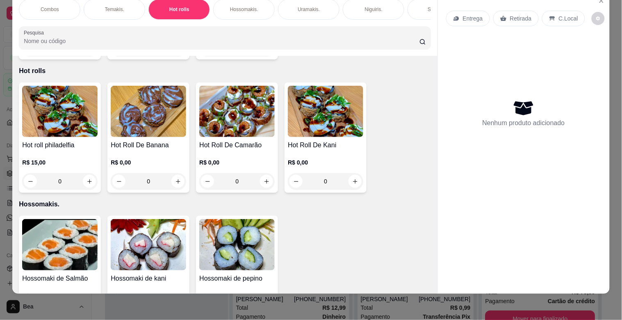
click at [49, 150] on div "R$ 15,00 0" at bounding box center [59, 169] width 75 height 39
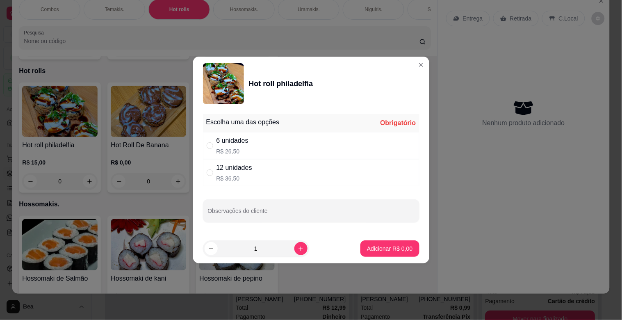
click at [255, 162] on div "12 unidades R$ 36,50" at bounding box center [311, 172] width 217 height 27
radio input "true"
click at [382, 245] on p "Adicionar R$ 36,50" at bounding box center [389, 248] width 48 height 8
type input "1"
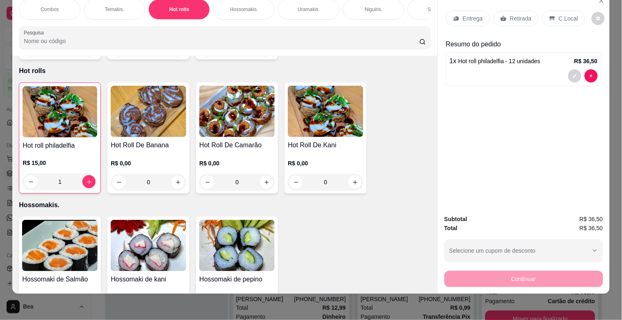
click at [370, 7] on div "Niguiris." at bounding box center [374, 9] width 62 height 21
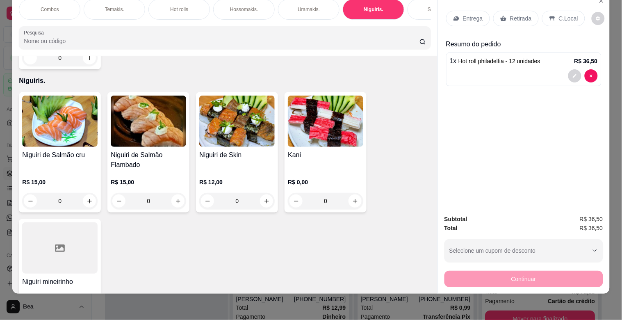
click at [40, 150] on div "Niguiri de Salmão cru" at bounding box center [59, 160] width 75 height 20
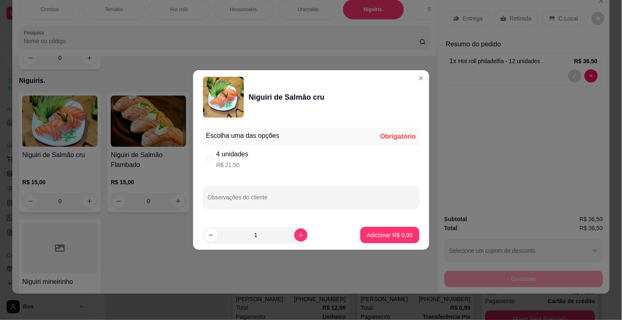
click at [260, 163] on div "4 unidades R$ 21,50" at bounding box center [311, 159] width 217 height 27
radio input "true"
click at [364, 235] on p "Adicionar R$ 21,50" at bounding box center [388, 235] width 49 height 8
type input "1"
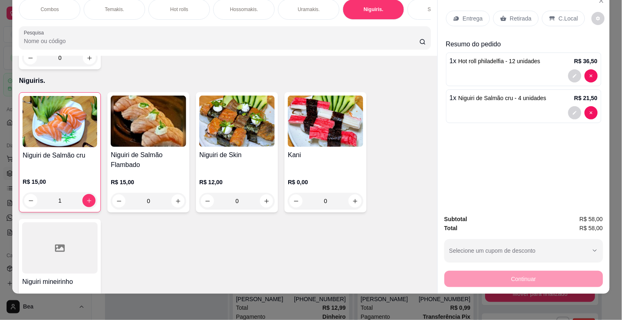
click at [523, 17] on div "Retirada" at bounding box center [516, 19] width 46 height 16
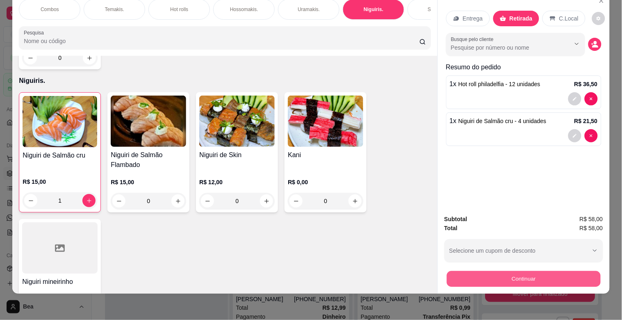
click at [505, 271] on button "Continuar" at bounding box center [524, 279] width 154 height 16
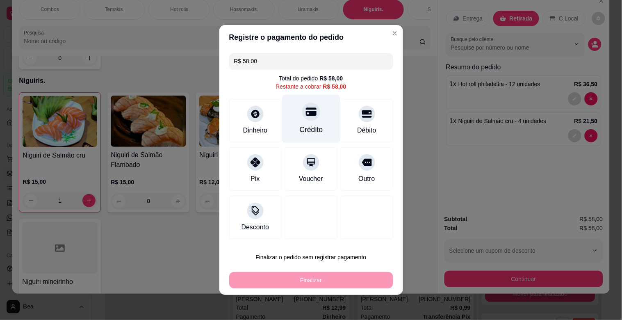
click at [311, 130] on div "Crédito" at bounding box center [310, 129] width 23 height 11
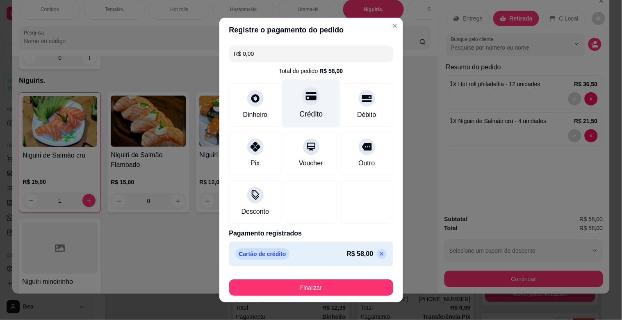
type input "R$ 0,00"
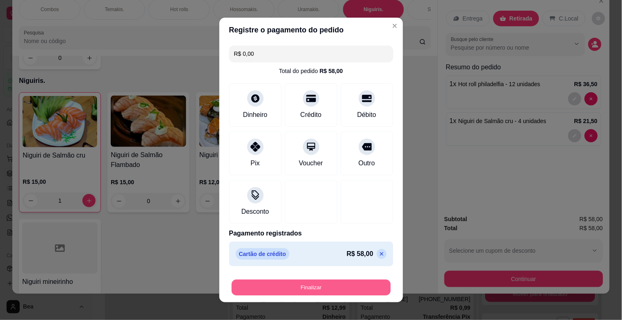
click at [284, 287] on button "Finalizar" at bounding box center [311, 288] width 159 height 16
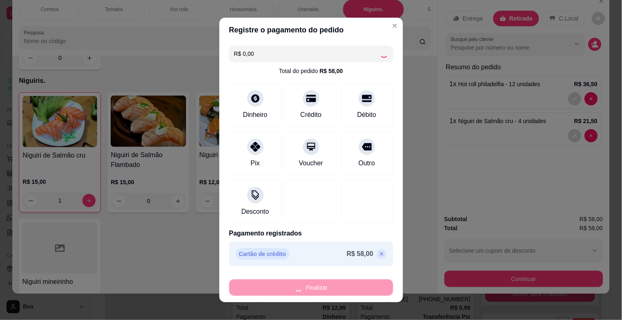
type input "0"
type input "-R$ 58,00"
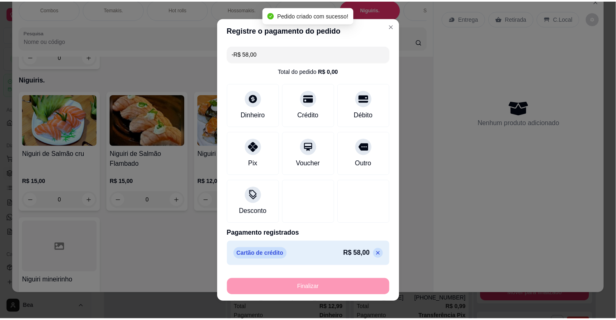
scroll to position [1434, 0]
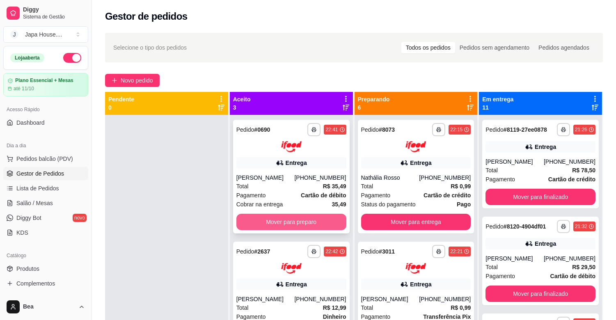
click at [290, 223] on button "Mover para preparo" at bounding box center [291, 222] width 110 height 16
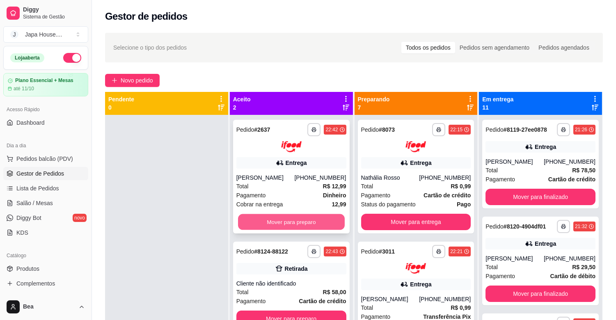
click at [295, 220] on button "Mover para preparo" at bounding box center [291, 222] width 107 height 16
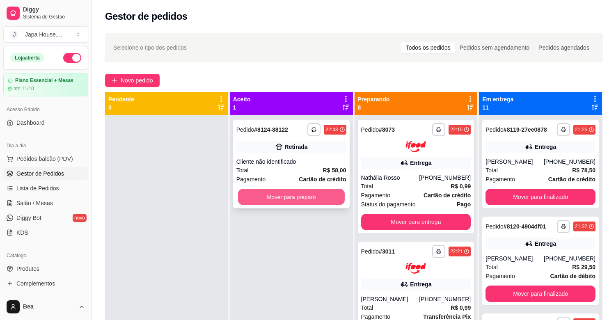
click at [308, 198] on button "Mover para preparo" at bounding box center [291, 197] width 107 height 16
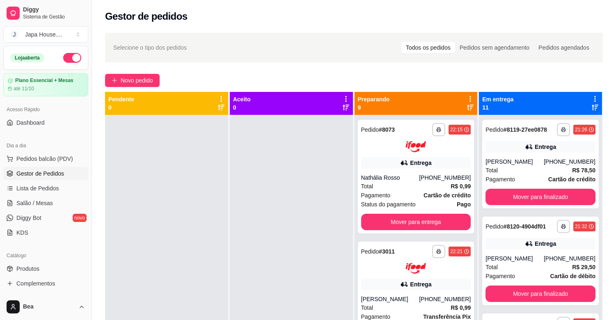
click at [308, 198] on div at bounding box center [291, 275] width 123 height 320
click at [525, 196] on button "Mover para finalizado" at bounding box center [540, 197] width 107 height 16
click at [515, 194] on button "Mover para finalizado" at bounding box center [540, 197] width 107 height 16
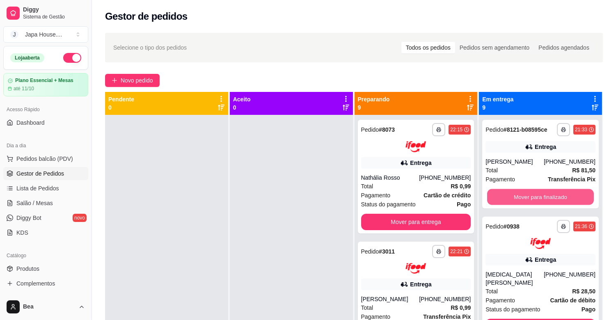
click at [515, 194] on button "Mover para finalizado" at bounding box center [540, 197] width 107 height 16
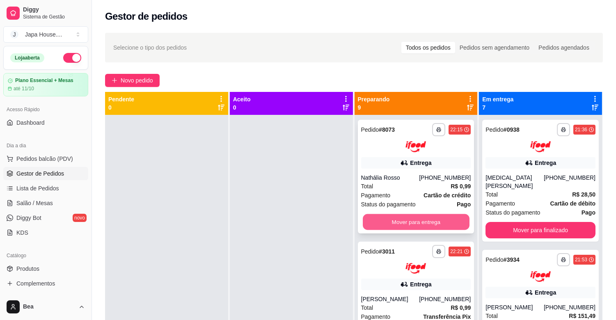
click at [398, 224] on button "Mover para entrega" at bounding box center [416, 222] width 107 height 16
click at [402, 222] on button "Mover para entrega" at bounding box center [416, 222] width 107 height 16
click at [420, 222] on button "Mover para entrega" at bounding box center [416, 222] width 110 height 16
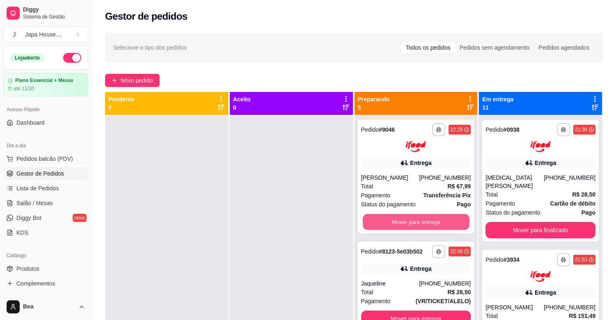
click at [420, 222] on button "Mover para entrega" at bounding box center [416, 222] width 107 height 16
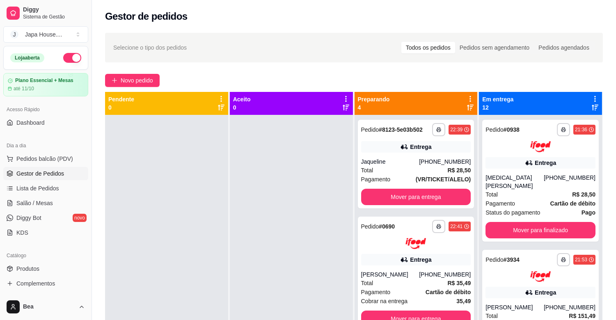
click at [420, 222] on div "**********" at bounding box center [416, 226] width 110 height 13
click at [386, 193] on button "Mover para entrega" at bounding box center [416, 197] width 110 height 16
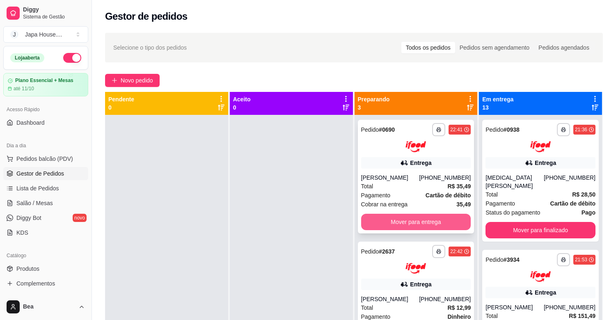
click at [422, 219] on button "Mover para entrega" at bounding box center [416, 222] width 110 height 16
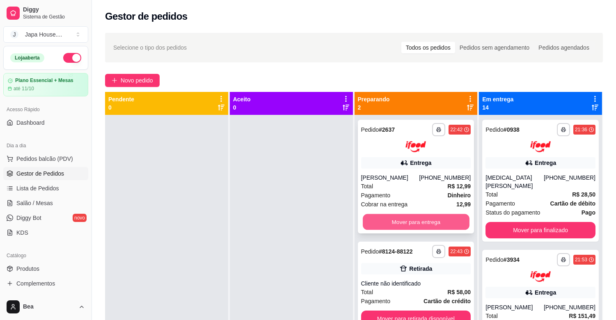
click at [431, 219] on button "Mover para entrega" at bounding box center [416, 222] width 107 height 16
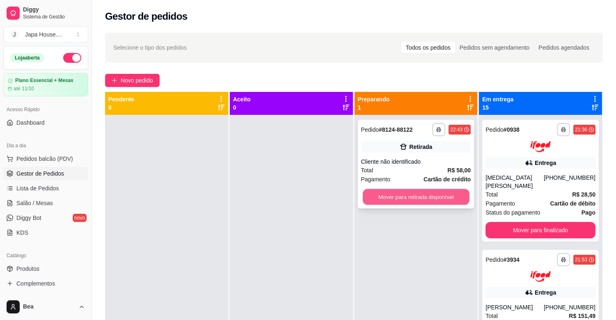
click at [419, 197] on button "Mover para retirada disponível" at bounding box center [416, 197] width 107 height 16
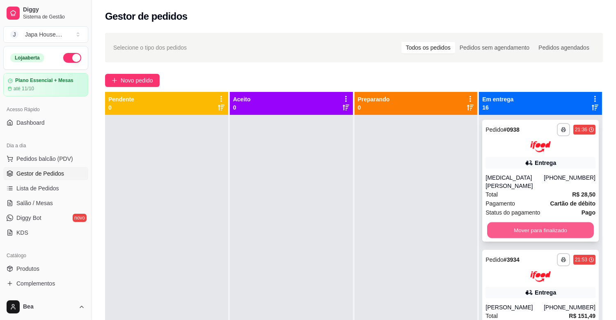
click at [507, 222] on button "Mover para finalizado" at bounding box center [540, 230] width 107 height 16
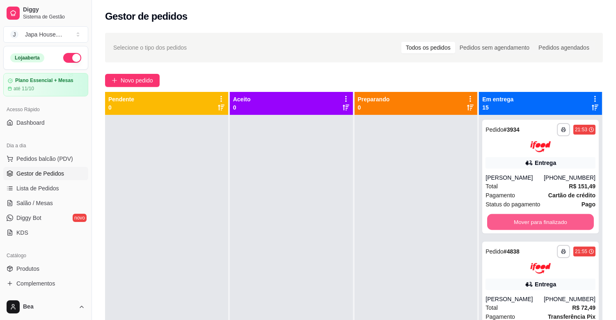
click at [507, 220] on button "Mover para finalizado" at bounding box center [540, 222] width 107 height 16
click at [507, 220] on button "Mover para finalizado" at bounding box center [540, 222] width 110 height 16
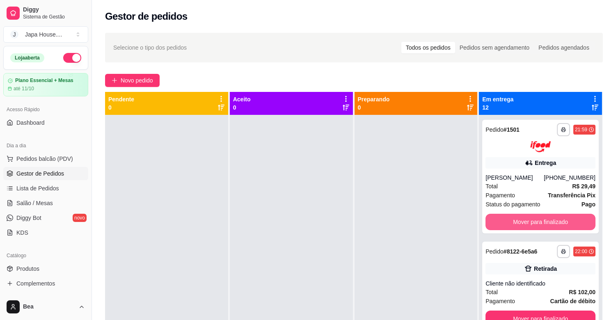
click at [507, 220] on button "Mover para finalizado" at bounding box center [540, 222] width 110 height 16
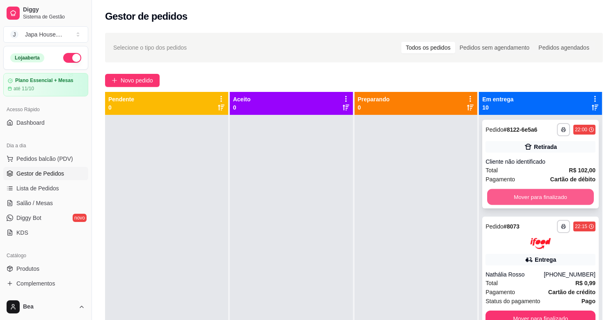
click at [517, 197] on button "Mover para finalizado" at bounding box center [540, 197] width 107 height 16
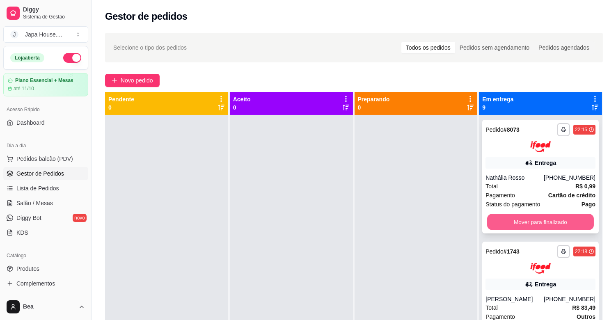
click at [502, 226] on button "Mover para finalizado" at bounding box center [540, 222] width 107 height 16
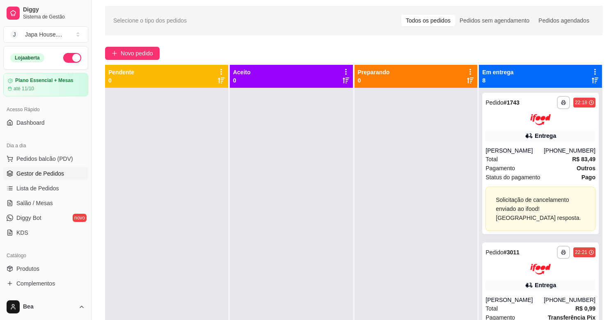
scroll to position [29, 0]
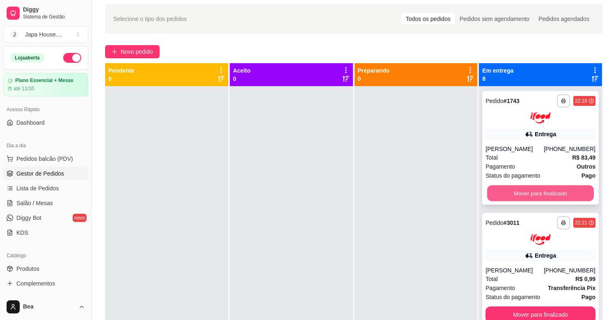
click at [553, 192] on button "Mover para finalizado" at bounding box center [540, 193] width 107 height 16
click at [548, 190] on button "Mover para finalizado" at bounding box center [540, 193] width 107 height 16
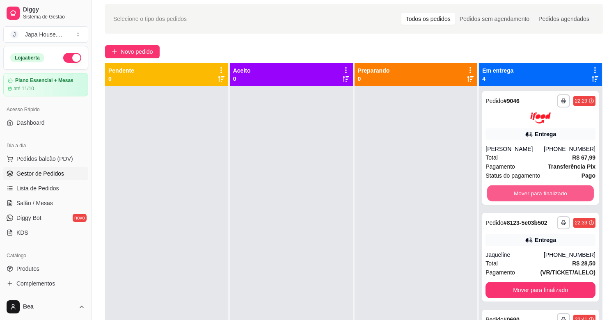
click at [548, 190] on button "Mover para finalizado" at bounding box center [540, 193] width 107 height 16
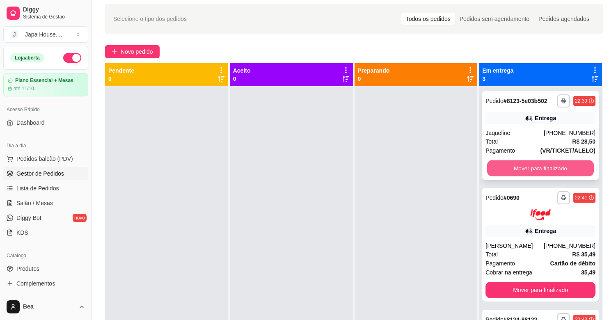
click at [540, 166] on button "Mover para finalizado" at bounding box center [540, 168] width 107 height 16
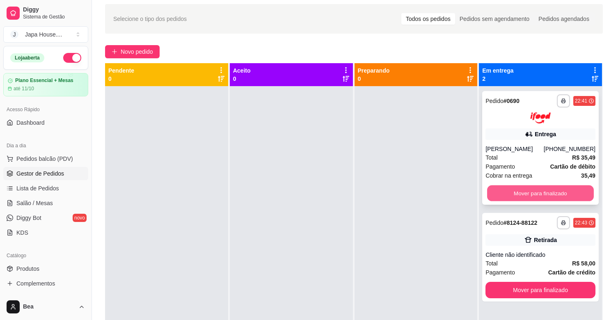
click at [558, 190] on button "Mover para finalizado" at bounding box center [540, 193] width 107 height 16
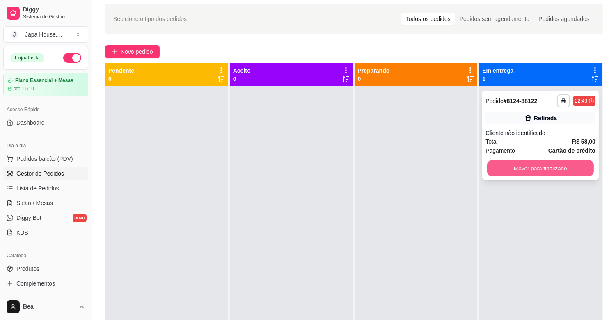
click at [525, 166] on button "Mover para finalizado" at bounding box center [540, 168] width 107 height 16
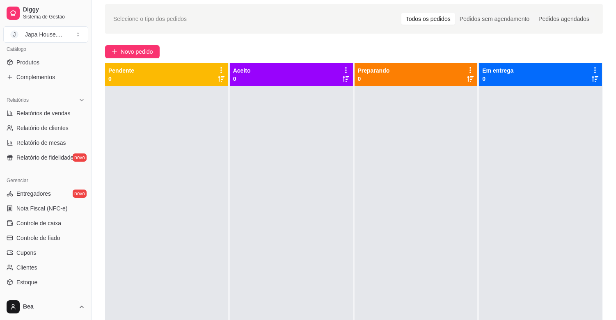
scroll to position [270, 0]
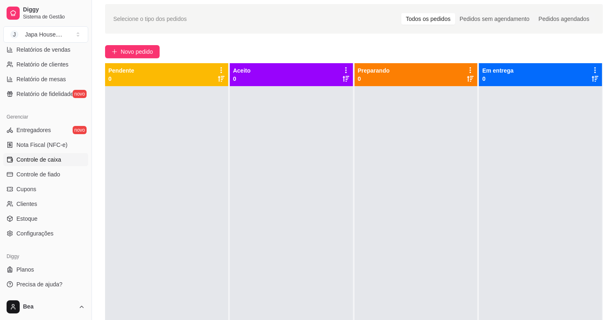
click at [62, 160] on link "Controle de caixa" at bounding box center [45, 159] width 85 height 13
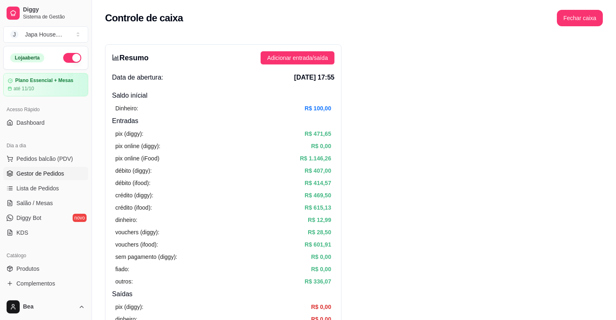
click at [55, 173] on span "Gestor de Pedidos" at bounding box center [40, 173] width 48 height 8
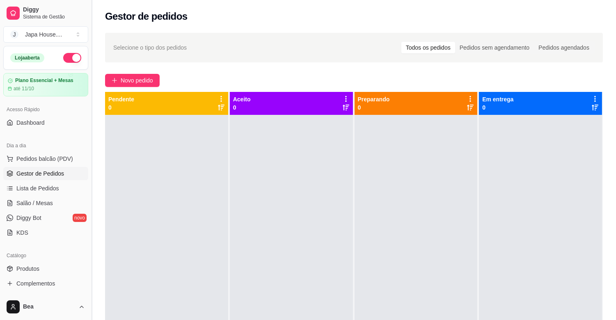
click at [88, 158] on button "Toggle Sidebar" at bounding box center [91, 160] width 7 height 320
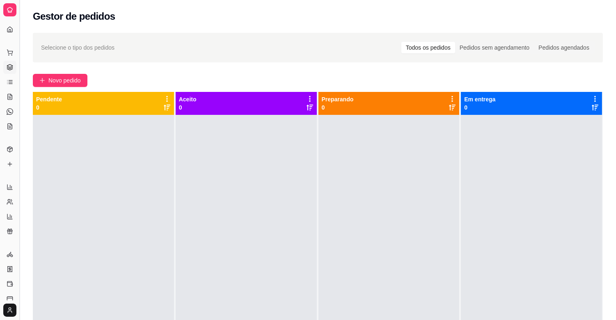
click at [19, 167] on button "Toggle Sidebar" at bounding box center [19, 160] width 7 height 320
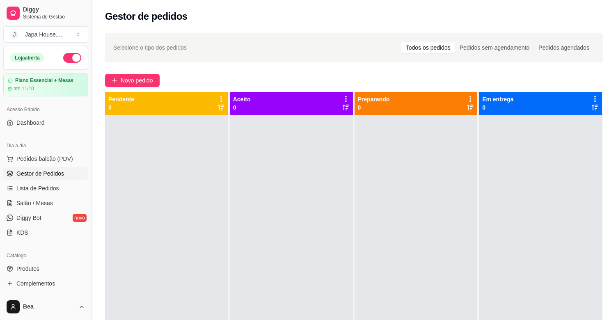
click at [19, 167] on div "Diggy Sistema de Gestão J Japa House. ... Loja aberta Plano Essencial + Mesas a…" at bounding box center [45, 160] width 91 height 320
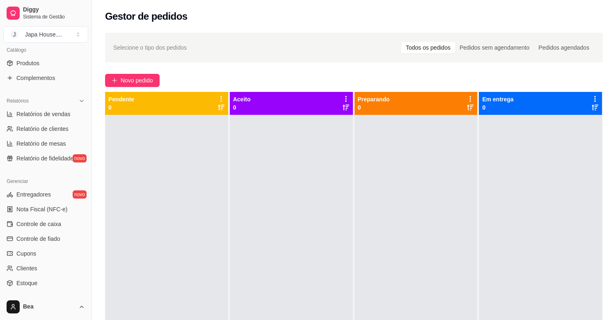
scroll to position [207, 0]
click at [59, 219] on span "Controle de caixa" at bounding box center [38, 223] width 45 height 8
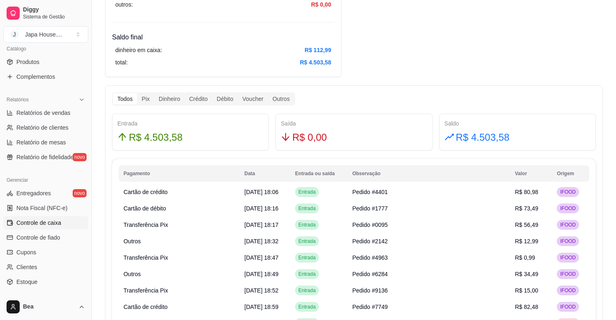
scroll to position [431, 0]
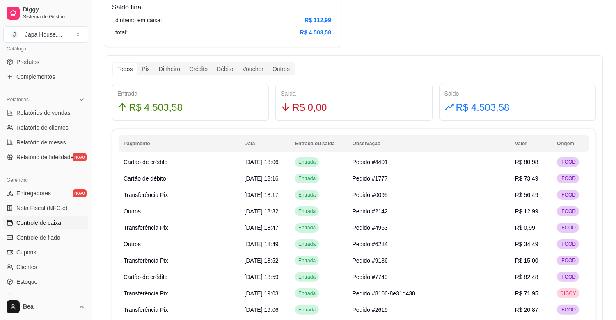
click at [290, 142] on th "Data" at bounding box center [265, 143] width 51 height 16
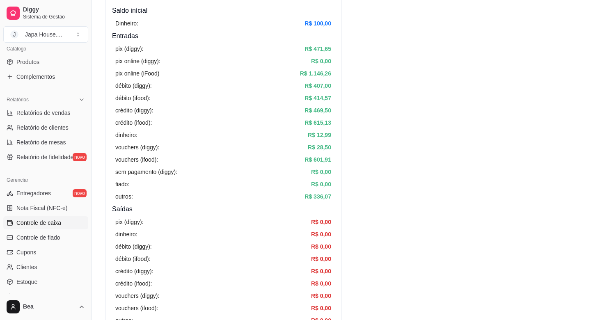
scroll to position [0, 0]
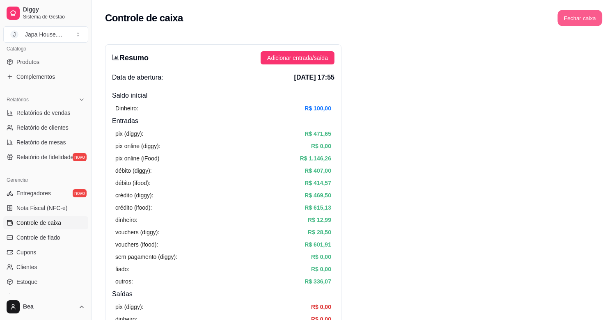
click at [587, 20] on button "Fechar caixa" at bounding box center [579, 18] width 45 height 16
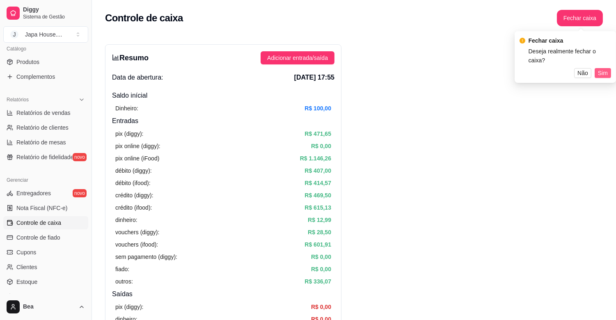
click at [606, 69] on span "Sim" at bounding box center [603, 73] width 10 height 9
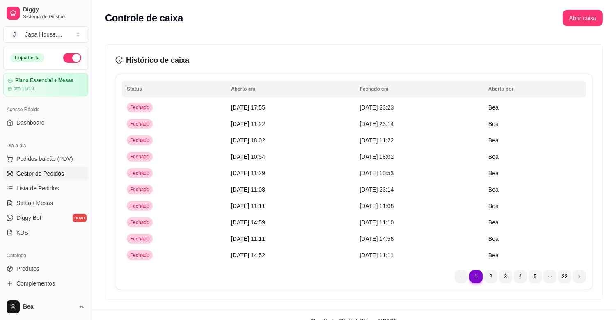
click at [55, 171] on span "Gestor de Pedidos" at bounding box center [40, 173] width 48 height 8
